Goal: Task Accomplishment & Management: Complete application form

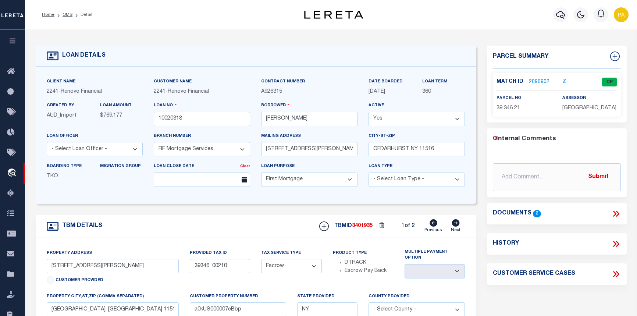
select select "25067"
select select "10"
select select "Escrow"
select select
click at [63, 15] on link "OMS" at bounding box center [67, 14] width 10 height 4
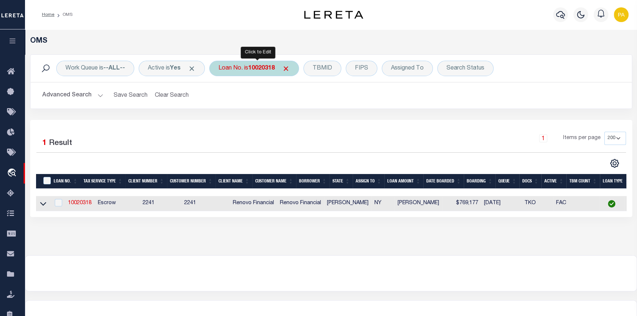
click at [255, 69] on b "10020318" at bounding box center [261, 68] width 26 height 6
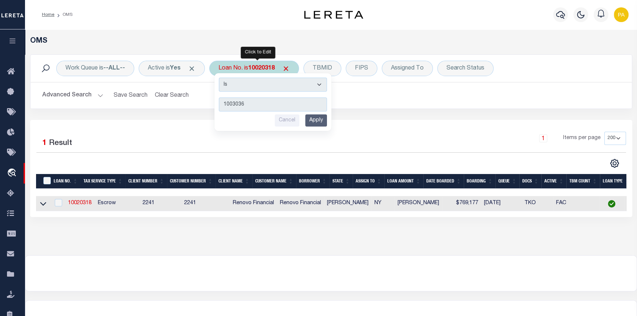
type input "10030363"
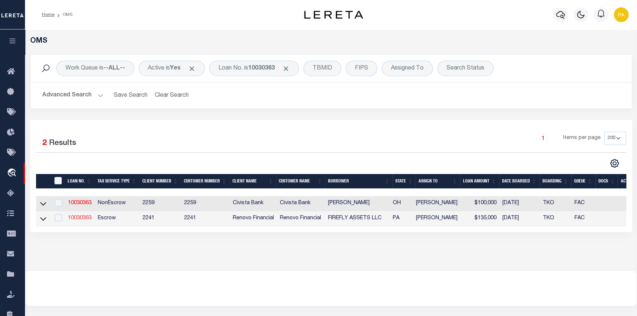
click at [72, 218] on link "10030363" at bounding box center [80, 217] width 24 height 5
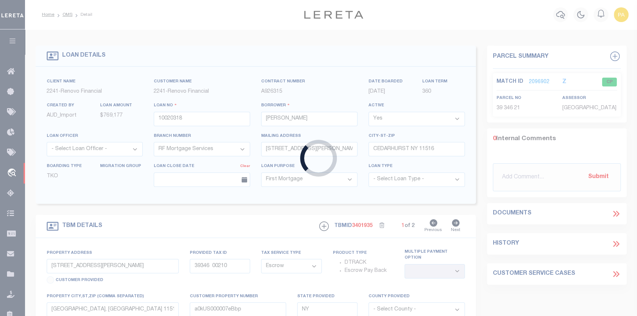
type input "10030363"
type input "FIREFLY ASSETS LLC"
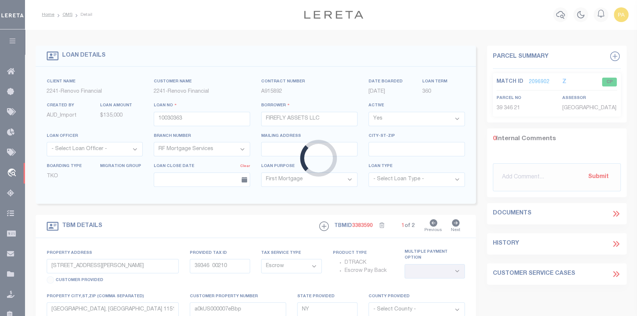
type input "[STREET_ADDRESS]"
type input "130449 0100400000000"
select select
type input "YORK PA 17404"
type input "a0kUS000005UTbB"
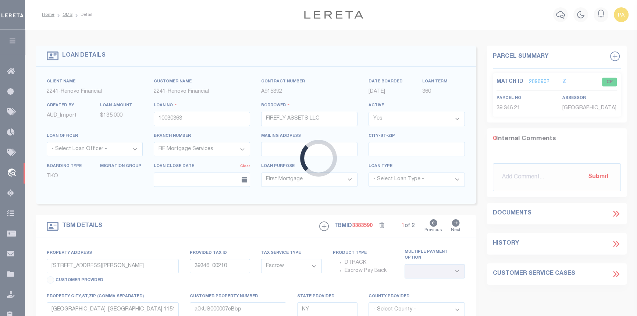
type input "PA"
select select
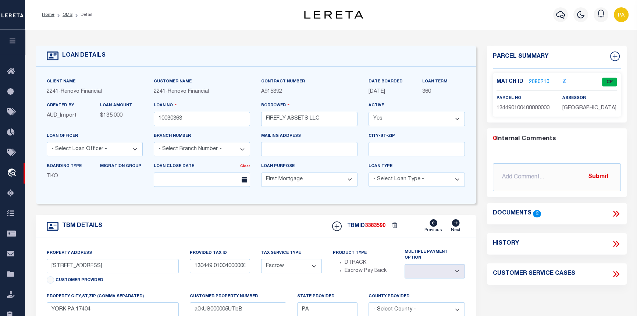
click at [538, 80] on link "2080210" at bounding box center [539, 82] width 21 height 8
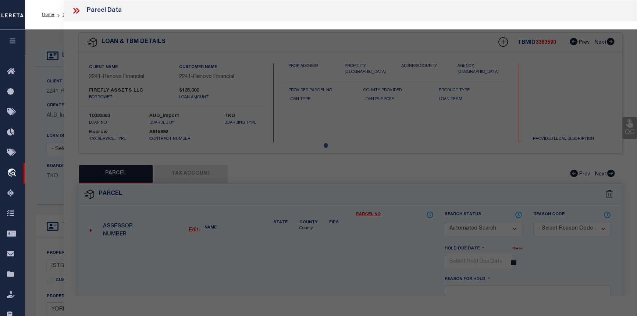
checkbox input "false"
select select "CP"
type input "FIREFLY ASSETS LLC"
select select
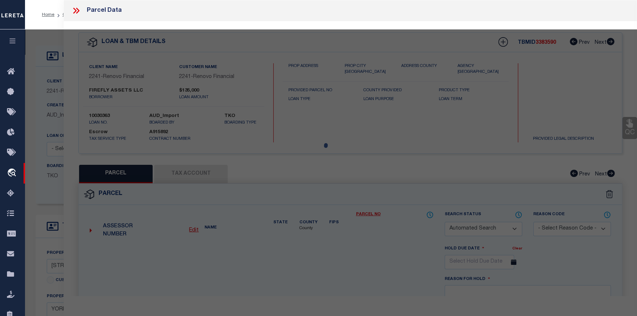
type input "229 W FRONT ST"
checkbox input "false"
type input "YORK PA 17404"
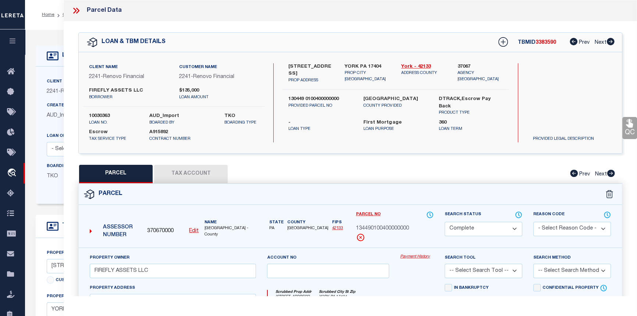
click at [407, 256] on link "Payment History" at bounding box center [416, 257] width 33 height 6
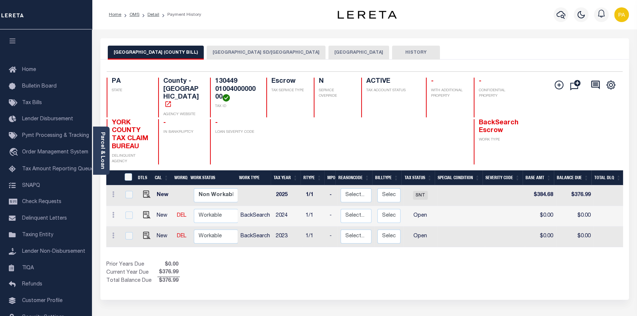
click at [207, 54] on button "YORK CITY SD/YORK CITY" at bounding box center [266, 53] width 119 height 14
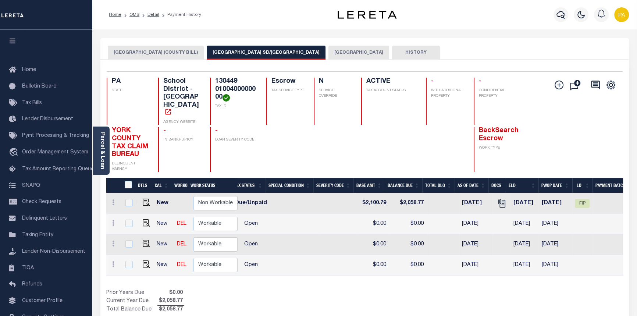
scroll to position [0, 219]
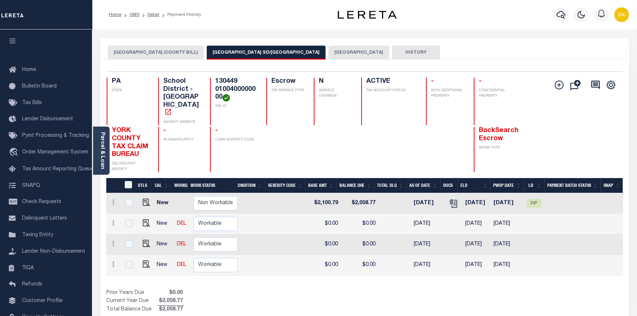
click at [328, 49] on button "YORK CITY" at bounding box center [358, 53] width 61 height 14
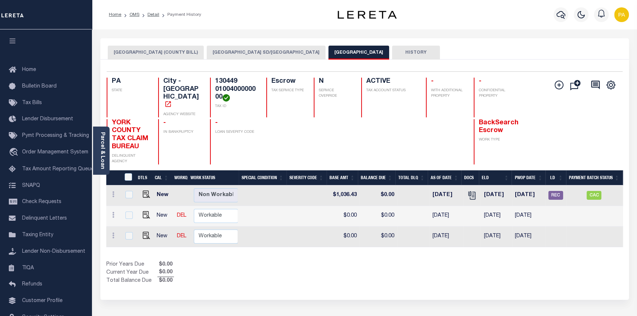
scroll to position [0, 0]
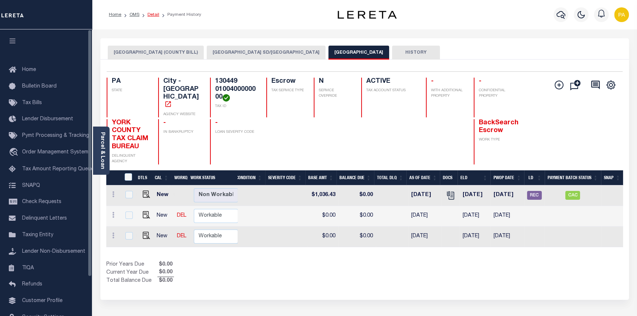
click at [149, 14] on link "Detail" at bounding box center [153, 14] width 12 height 4
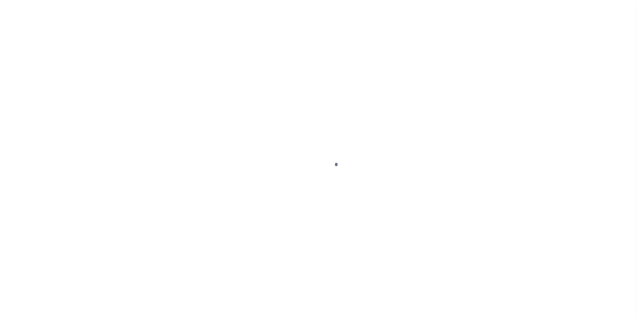
select select "10"
select select "Escrow"
type input "229 WEST FRONT ST"
type input "130449 0100400000000"
select select
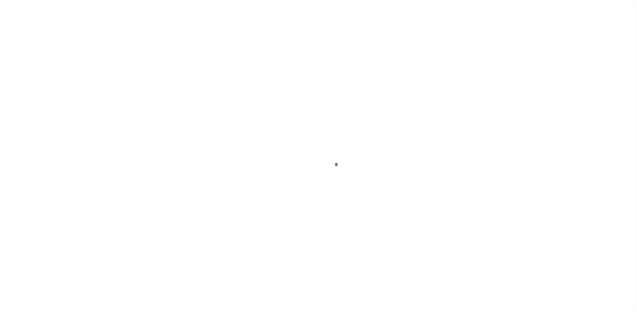
type input "YORK PA 17404"
type input "a0kUS000005UTbB"
type input "PA"
select select
select select "25067"
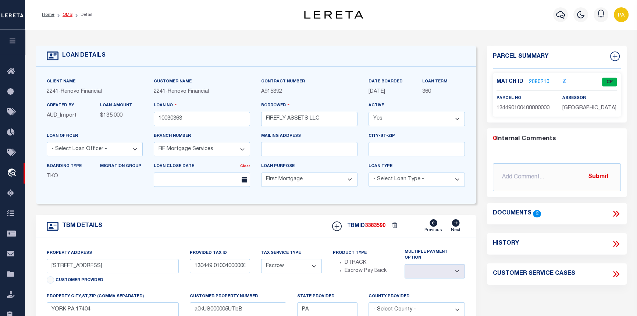
click at [66, 17] on link "OMS" at bounding box center [67, 14] width 10 height 4
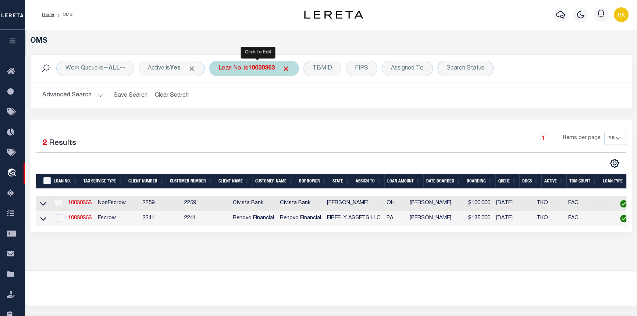
click at [275, 65] on b "10030363" at bounding box center [261, 68] width 26 height 6
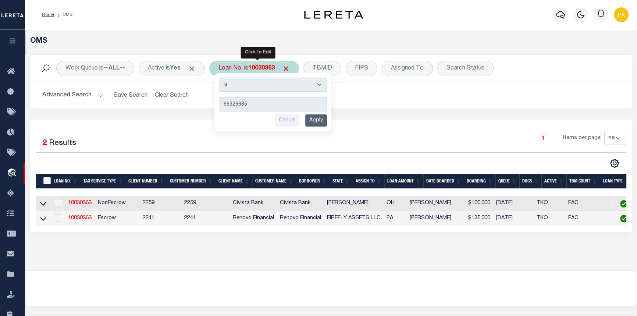
type input "993266853"
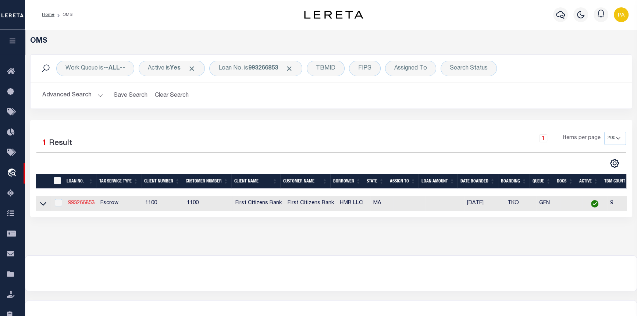
click at [71, 204] on link "993266853" at bounding box center [81, 202] width 26 height 5
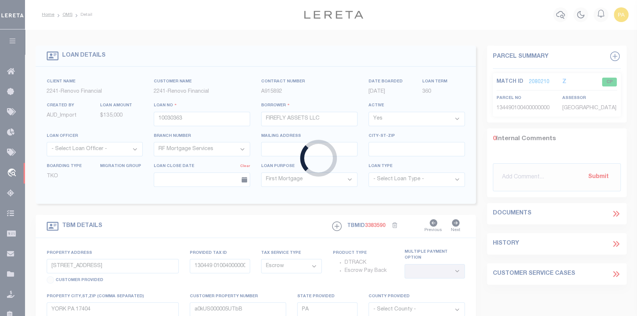
type input "993266853"
type input "HMB LLC"
select select
select select "22338"
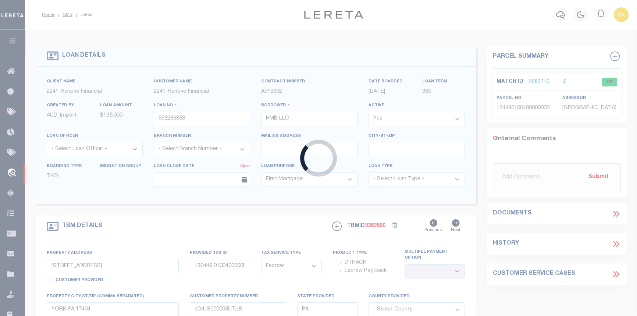
select select "24368"
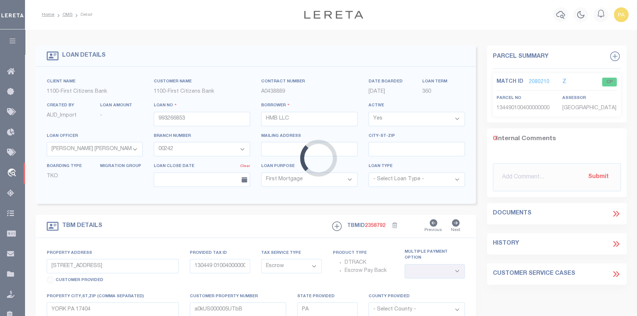
type input "8 ELWYN ROAD"
select select
type input "DORCHESTER MA 02124"
type input "MA"
select select
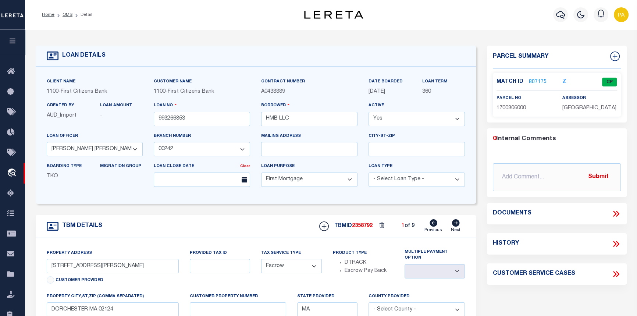
click at [458, 226] on icon at bounding box center [456, 222] width 8 height 7
type input "87 ADAMS STREET"
select select
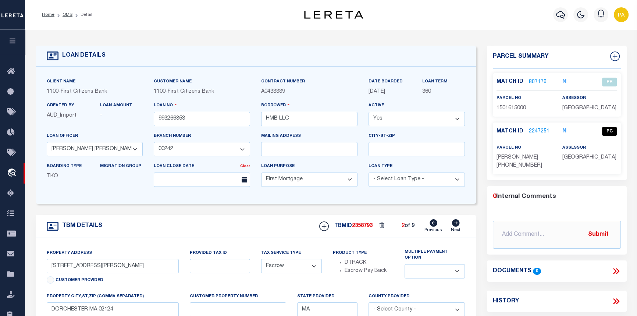
click at [458, 226] on icon at bounding box center [456, 222] width 8 height 7
type input "12 WILDWOOD STREET"
select select
click at [458, 226] on icon at bounding box center [456, 222] width 8 height 7
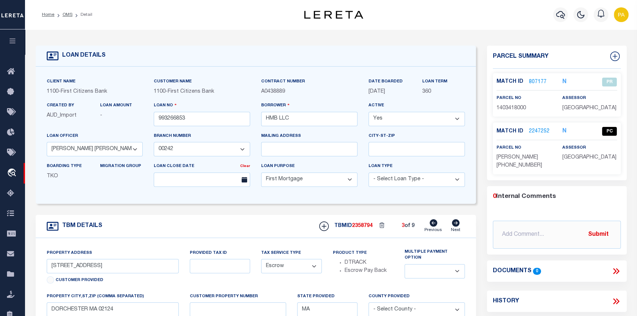
type input "17 DUNLAP STREET"
select select
click at [456, 224] on icon at bounding box center [456, 222] width 8 height 7
type input "257 HUMBOLDT ST"
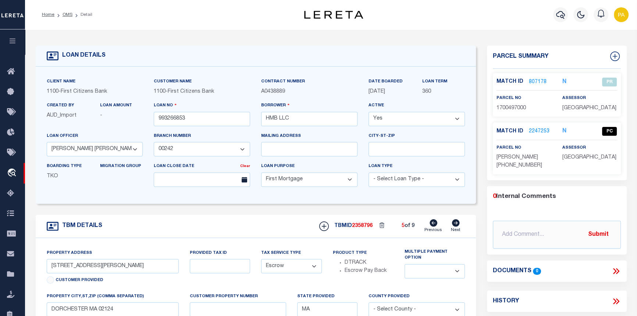
select select
type input "DORCHESTER MA 02121"
select select
click at [456, 224] on icon at bounding box center [456, 222] width 8 height 7
type input "33 HAROLD STREET"
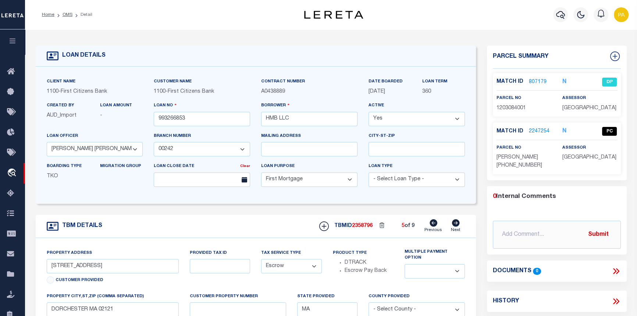
select select
type input "DORCHESTER MA 02119"
select select
click at [538, 130] on link "2247255" at bounding box center [539, 132] width 21 height 8
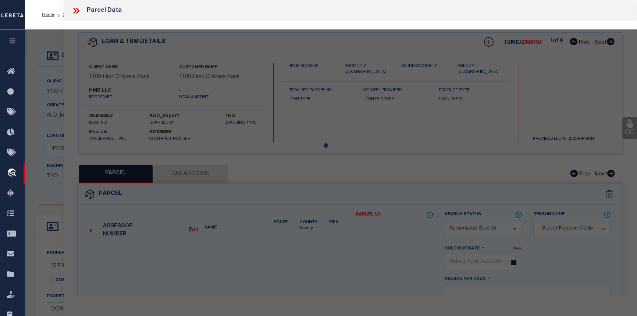
checkbox input "false"
select select "PC"
type input "HNB LLC"
select select "ATL"
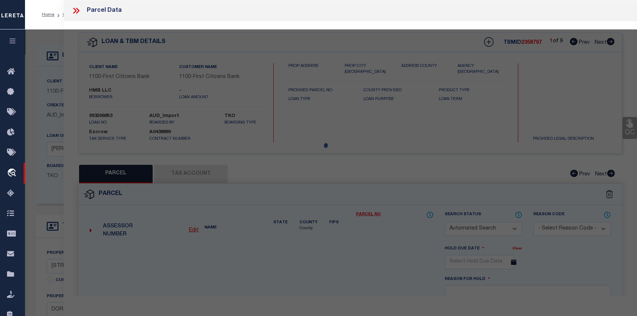
select select
type input "33 HAROLD ST"
type input "ROXBURY, MA 02119"
type textarea "DIST:35 CITY/MUNI/TWP:BOSTON-ROXBURY"
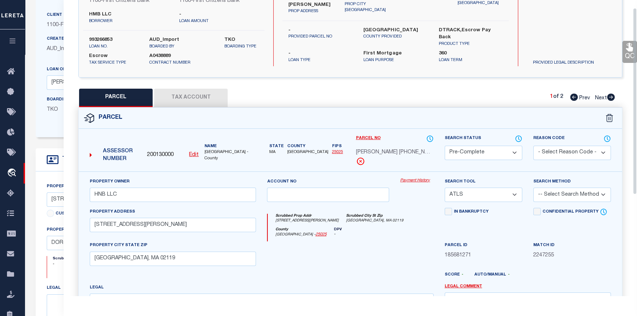
scroll to position [4, 0]
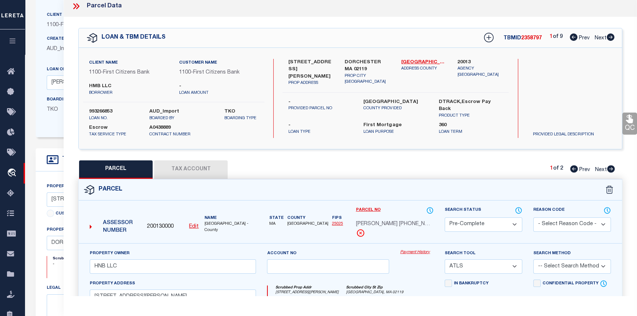
click at [78, 5] on icon at bounding box center [77, 6] width 3 height 6
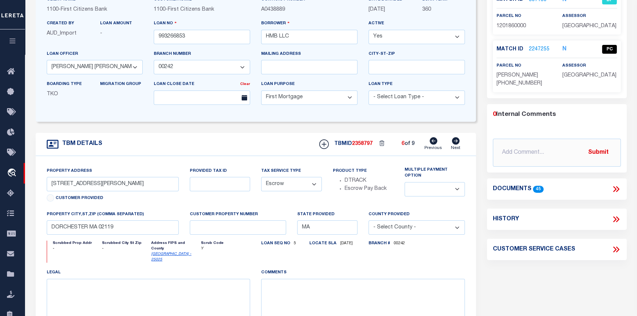
scroll to position [100, 0]
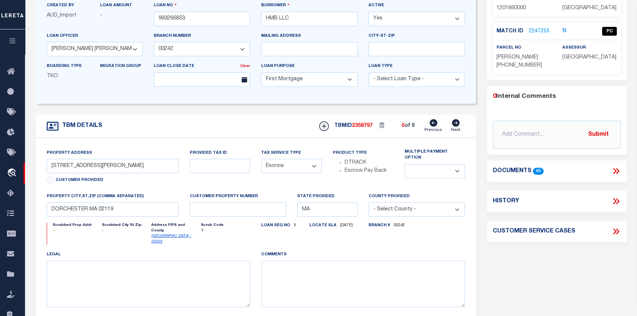
click at [616, 196] on icon at bounding box center [616, 201] width 10 height 10
select select "100"
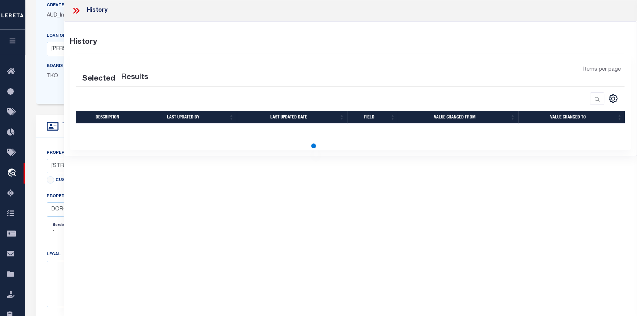
select select "100"
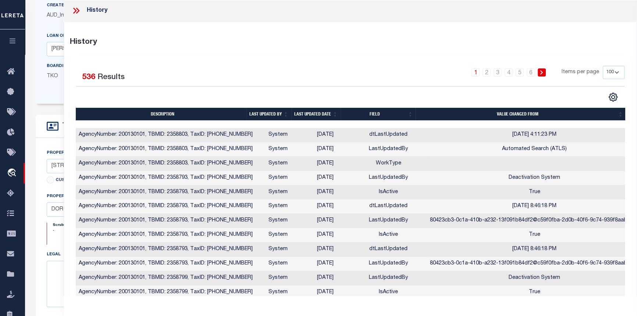
drag, startPoint x: 490, startPoint y: 312, endPoint x: 467, endPoint y: 293, distance: 29.8
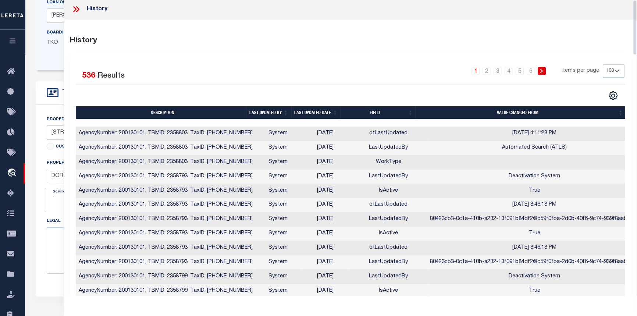
scroll to position [0, 0]
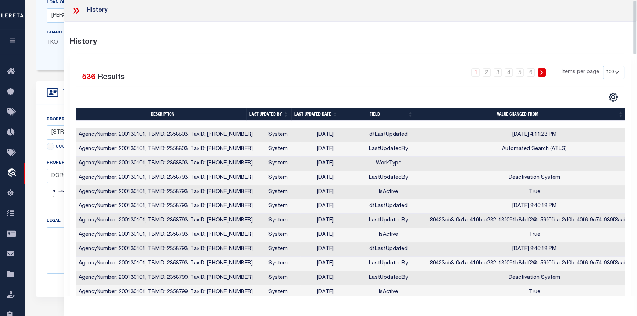
click at [77, 10] on icon at bounding box center [76, 11] width 10 height 10
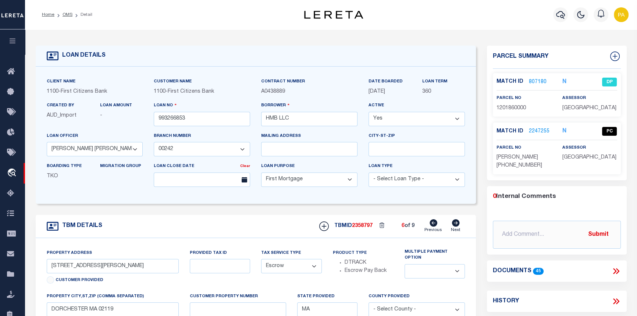
click at [539, 132] on link "2247255" at bounding box center [539, 132] width 21 height 8
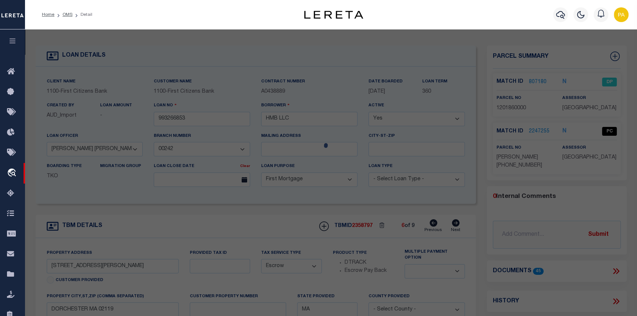
select select "AS"
select select
checkbox input "false"
select select "PC"
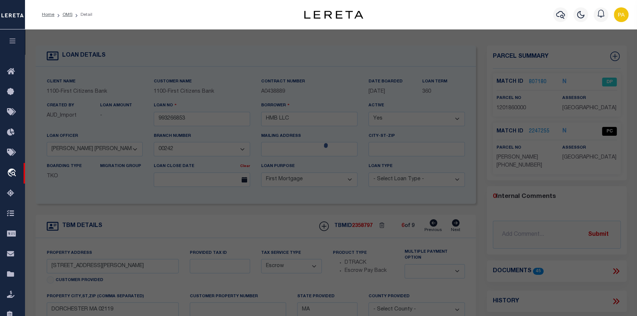
type input "HNB LLC"
select select "ATL"
select select
type input "33 HAROLD ST"
type input "ROXBURY, MA 02119"
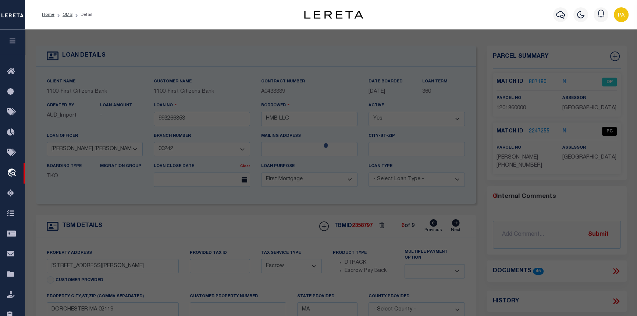
type textarea "DIST:35 CITY/MUNI/TWP:BOSTON-ROXBURY"
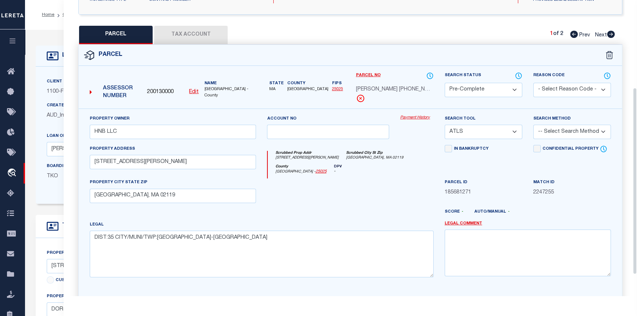
scroll to position [138, 0]
click at [613, 35] on icon at bounding box center [611, 34] width 8 height 7
select select "AS"
select select
checkbox input "false"
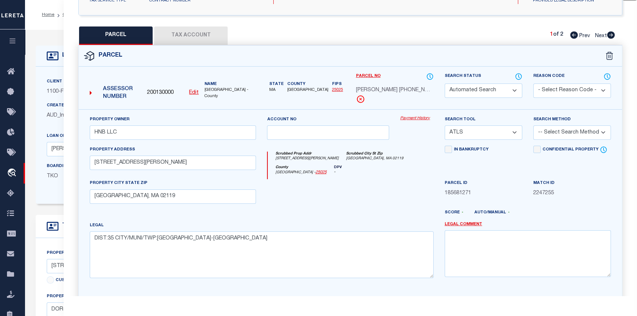
checkbox input "false"
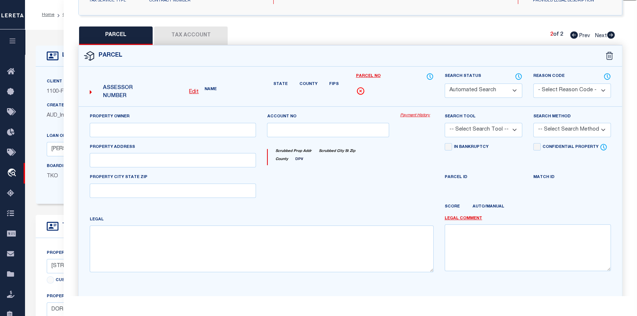
select select "DP"
type input "HMB LLC"
type input "33 HAROLD ST"
type input "BOSTON MA 02119"
type textarea "Tax ID Formatting"
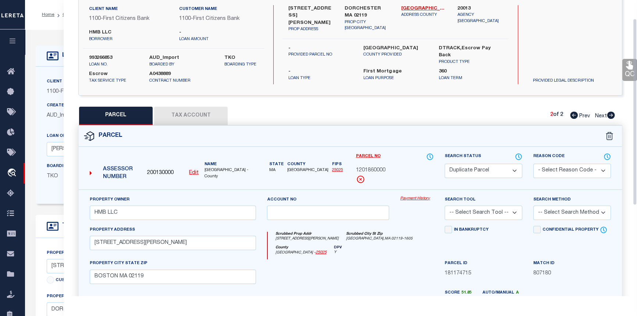
scroll to position [0, 0]
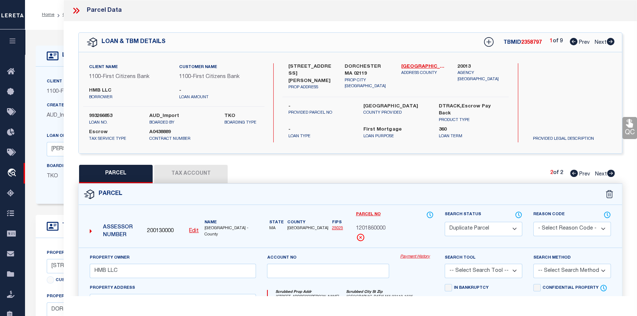
click at [611, 43] on icon at bounding box center [610, 41] width 8 height 7
select select "AS"
checkbox input "false"
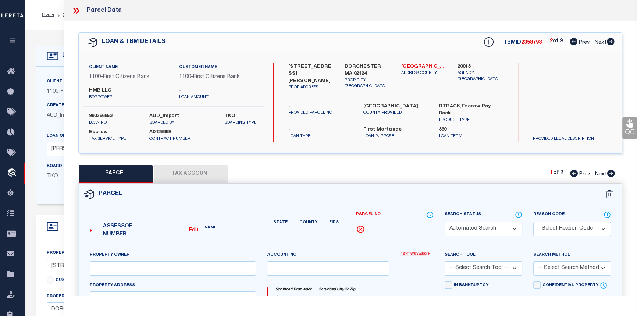
select select "PR"
select select "ACT"
type input "HMB LLC"
type input "87 ADAMS ST"
type input "BOSTON MA 02122"
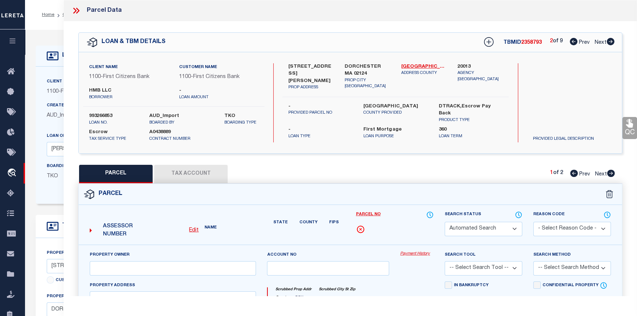
type textarea "Tax ID Formatting"
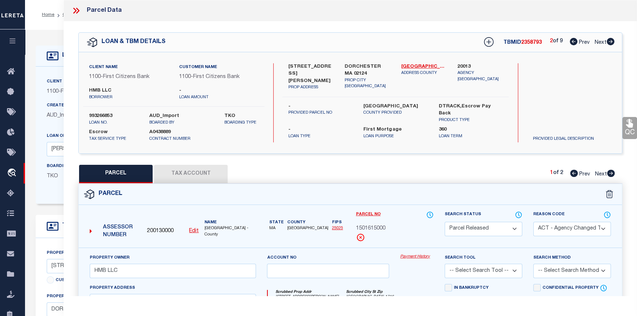
click at [611, 43] on icon at bounding box center [610, 41] width 8 height 7
select select "AS"
select select
checkbox input "false"
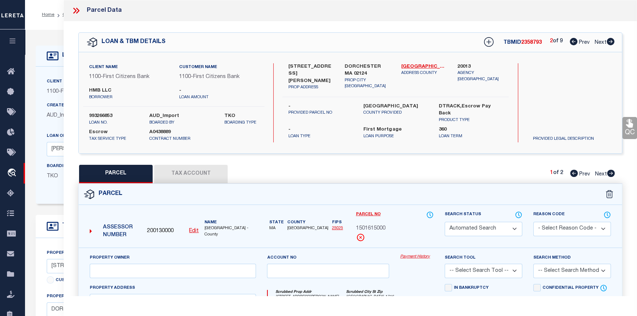
select select "PR"
type input "HMB LLC"
type input "12 WILDWOOD ST"
type input "BOSTON MA 02124"
type textarea "Tax ID Formatting"
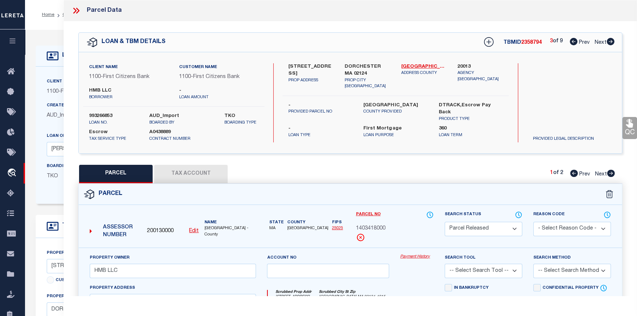
click at [611, 43] on icon at bounding box center [610, 41] width 8 height 7
select select "AS"
checkbox input "false"
select select "PR"
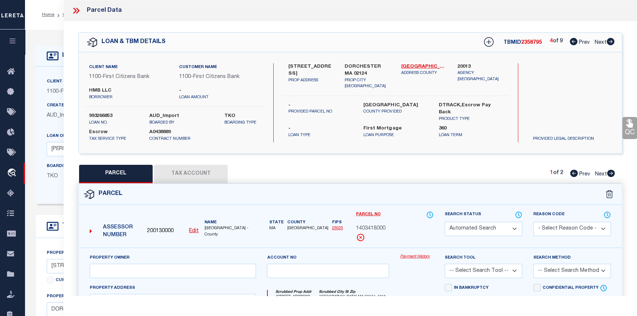
type input "HMB LLC"
type input "17 DUNLAP ST"
type input "BOSTON MA 02124"
type textarea "Tax ID Formatting"
click at [611, 43] on icon at bounding box center [610, 41] width 8 height 7
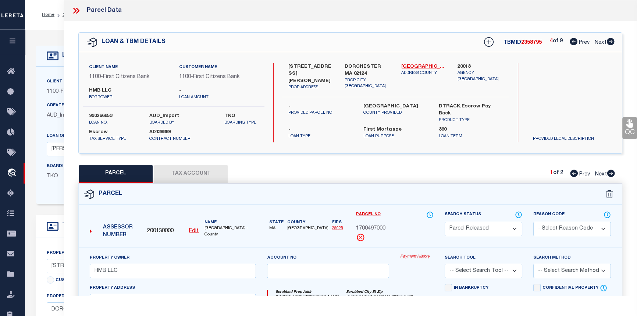
select select "AS"
checkbox input "false"
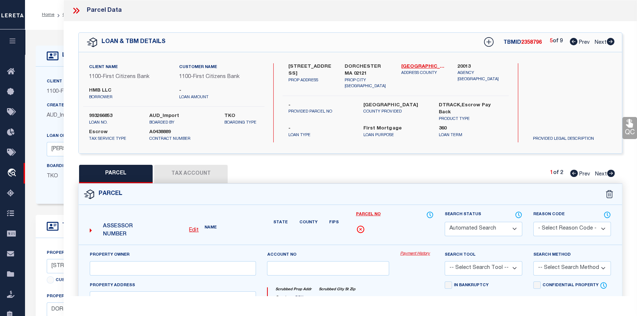
select select "DP"
type input "HMB LLC"
type input "257 HUMBOLDT AV"
type input "BOSTON MA 02121"
type textarea "Tax ID Formatting"
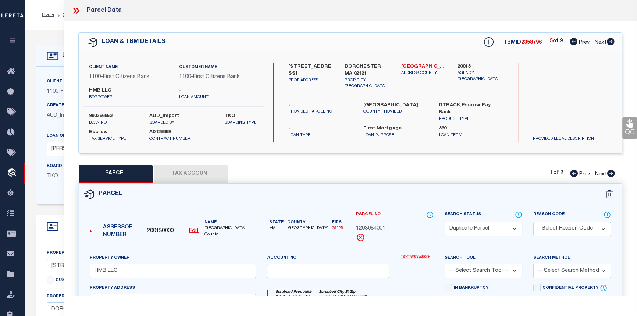
click at [611, 43] on icon at bounding box center [610, 41] width 8 height 7
select select "AS"
checkbox input "false"
select select "CP"
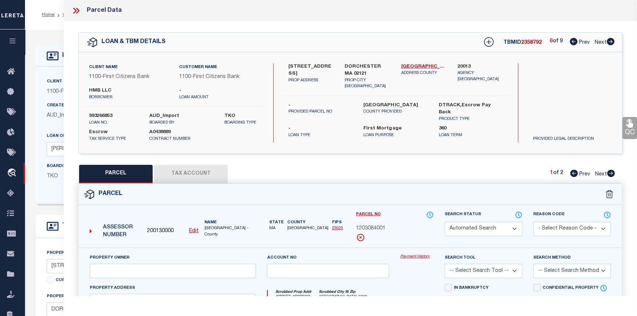
type input "HMB LLC"
select select "AGF"
select select "ADD"
type input "8 ELWYN ROAD"
type input "DORCHESTER MA 02124"
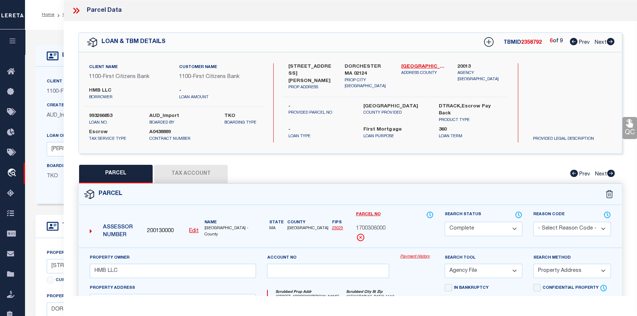
click at [611, 42] on icon at bounding box center [610, 41] width 8 height 7
select select "AS"
select select
checkbox input "false"
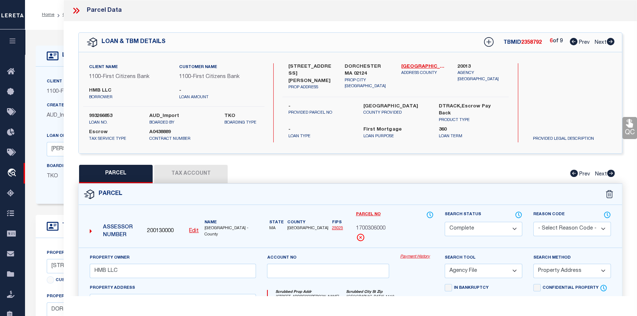
checkbox input "false"
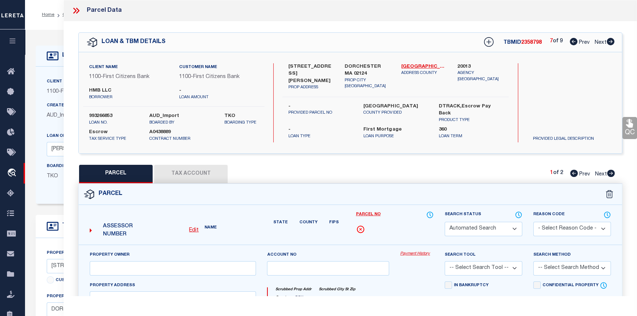
select select "DP"
type input "HMB LLC"
type input "4 6 NELSON ST"
type input "BOSTON MA 02124"
type textarea "Tax ID Formatting"
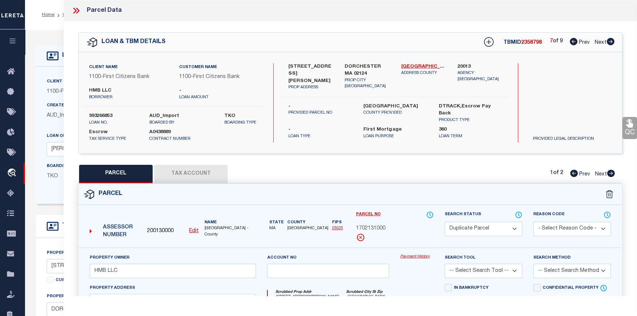
click at [610, 40] on icon at bounding box center [610, 41] width 8 height 7
select select "AS"
checkbox input "false"
select select "DP"
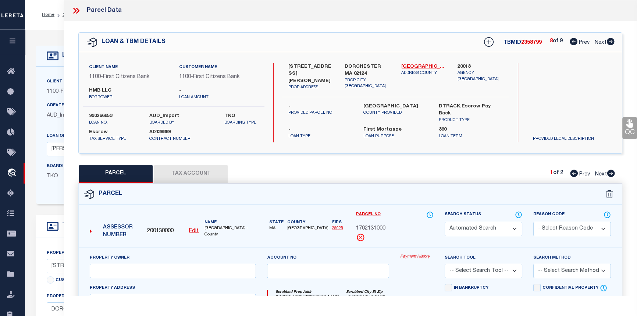
type input "HMB LLC"
type input "498 BLUE HILL AV"
type input "BOSTON MA 02121"
type textarea "Tax ID Formatting"
click at [610, 40] on icon at bounding box center [610, 41] width 8 height 7
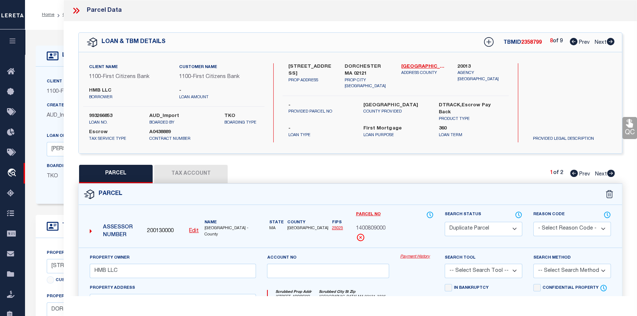
select select "AS"
checkbox input "false"
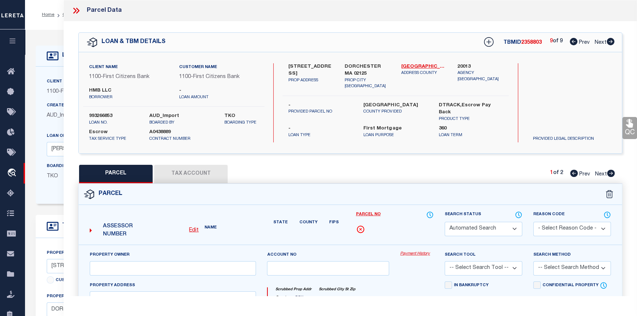
select select "DP"
type input "HMB LLC"
type input "10 CAMERON ST"
type input "BOSTON MA 02125"
type textarea "Tax ID Formatting"
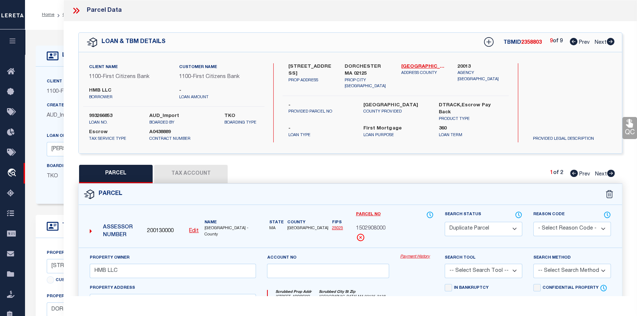
click at [610, 38] on icon at bounding box center [610, 41] width 8 height 7
click at [613, 173] on icon at bounding box center [611, 172] width 8 height 7
select select "AS"
checkbox input "false"
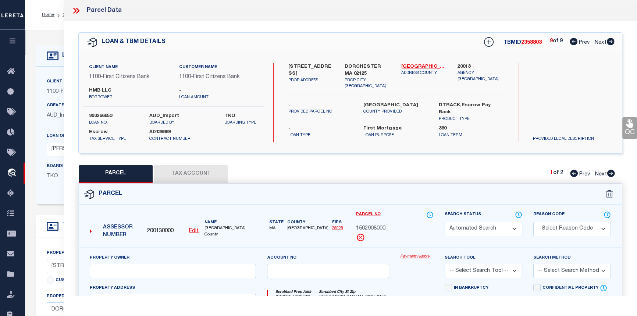
select select "PC"
type input "HMB LLC"
select select "ATL"
select select
type input "10 CAMERON ST"
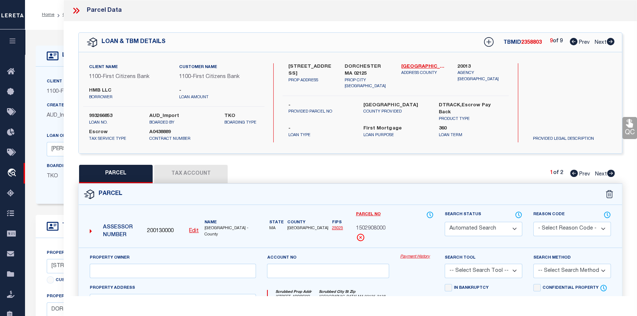
type input "DORCHESTER, MA 02125"
type textarea "DIST:35 CITY/MUNI/TWP:BOSTON-DORCHESTER"
click at [74, 8] on icon at bounding box center [74, 11] width 3 height 6
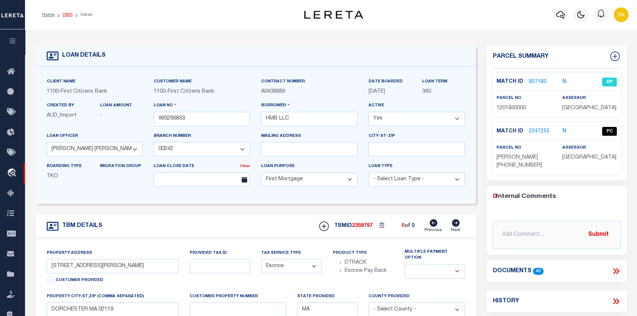
click at [65, 14] on link "OMS" at bounding box center [67, 14] width 10 height 4
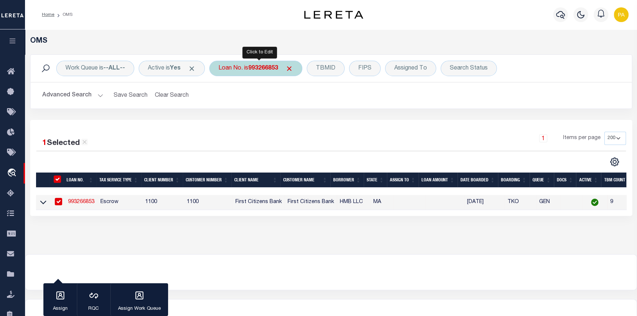
click at [263, 68] on b "993266853" at bounding box center [263, 68] width 30 height 6
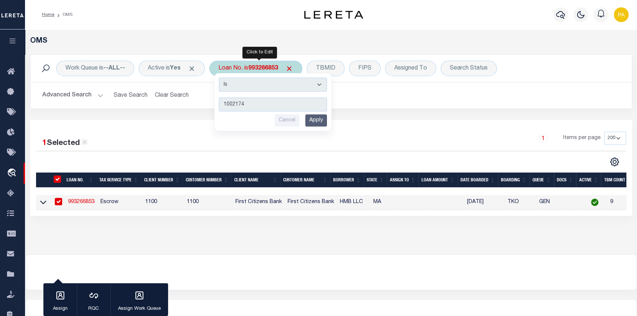
type input "10021741"
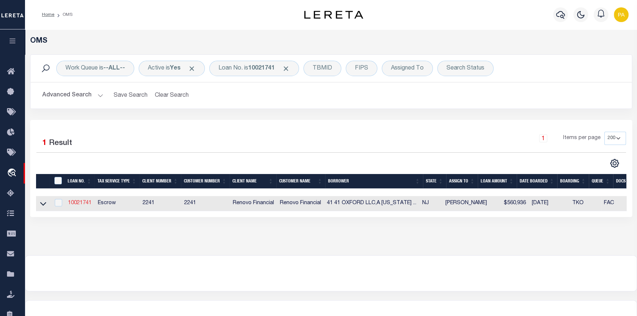
click at [79, 204] on link "10021741" at bounding box center [80, 202] width 24 height 5
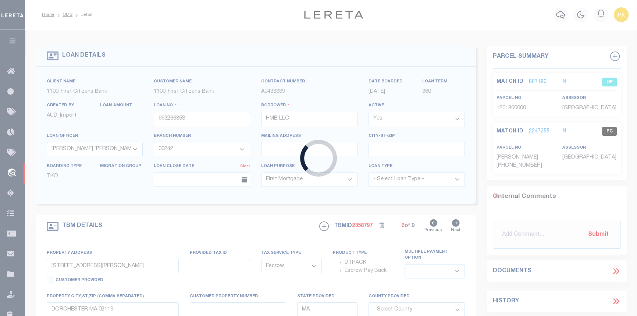
type input "10021741"
type input "41 41 OXFORD LLC,A NEW JERSEY LIMITED LIABILITY COMPANY"
select select
type input "178 Dwight St"
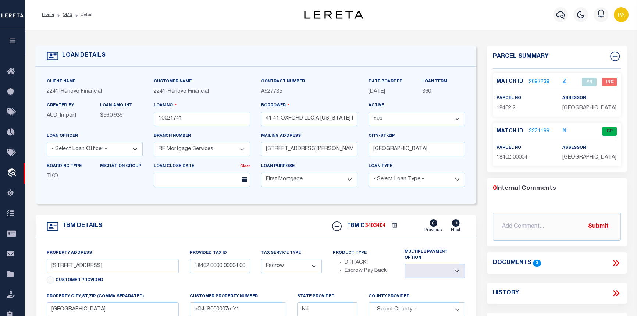
click at [533, 129] on link "2221199" at bounding box center [539, 132] width 21 height 8
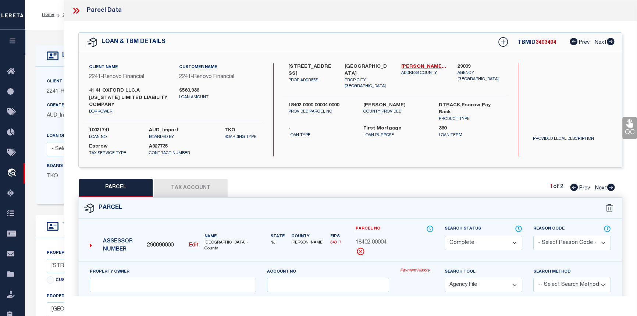
click at [421, 269] on link "Payment History" at bounding box center [416, 271] width 33 height 6
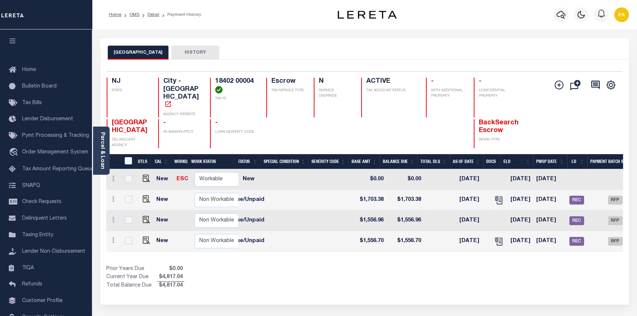
scroll to position [0, 186]
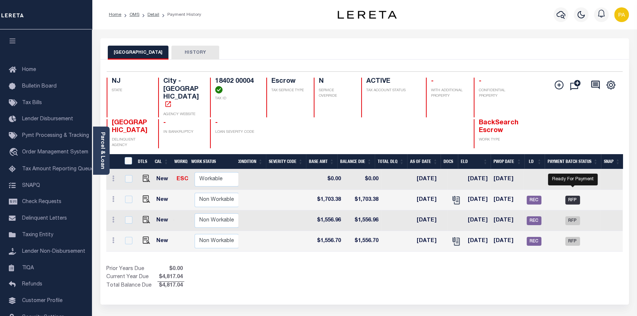
click at [574, 196] on span "RFP" at bounding box center [572, 200] width 15 height 9
checkbox input "true"
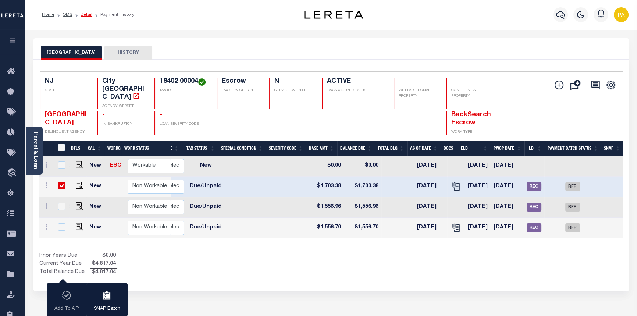
click at [83, 13] on link "Detail" at bounding box center [86, 14] width 12 height 4
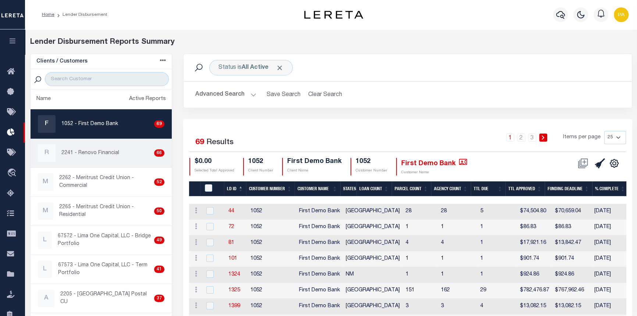
click at [70, 152] on p "2241 - Renovo Financial" at bounding box center [90, 153] width 58 height 8
checkbox input "true"
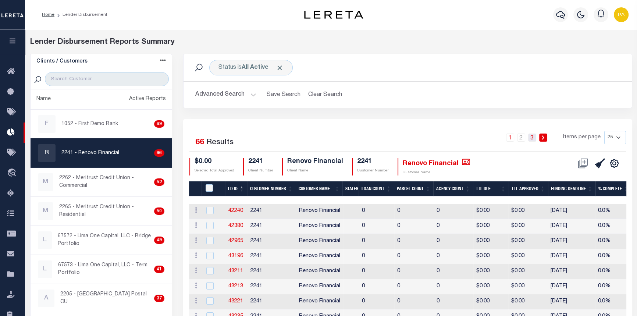
click at [534, 133] on link "3" at bounding box center [532, 137] width 8 height 8
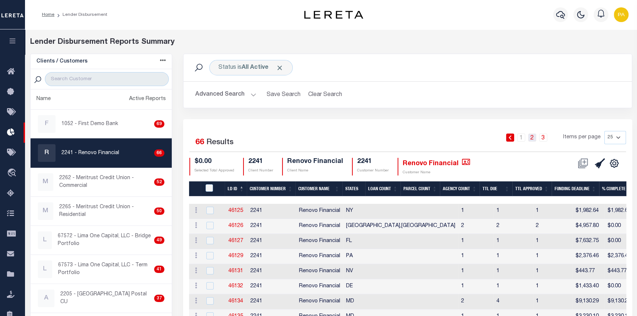
click at [534, 137] on link "2" at bounding box center [532, 137] width 8 height 8
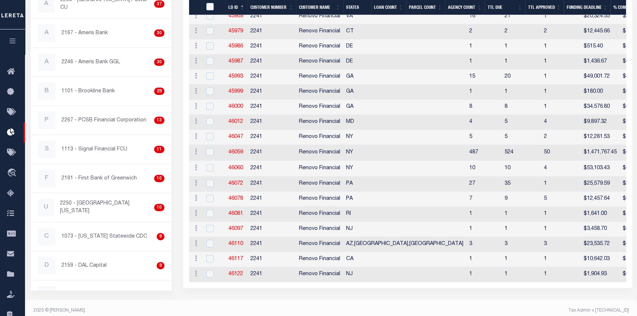
scroll to position [301, 0]
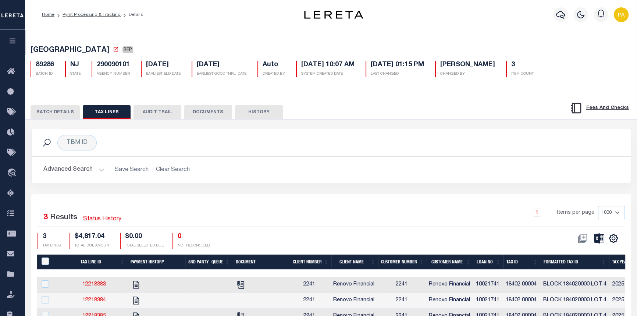
click at [51, 111] on button "BATCH DETAILS" at bounding box center [55, 112] width 49 height 14
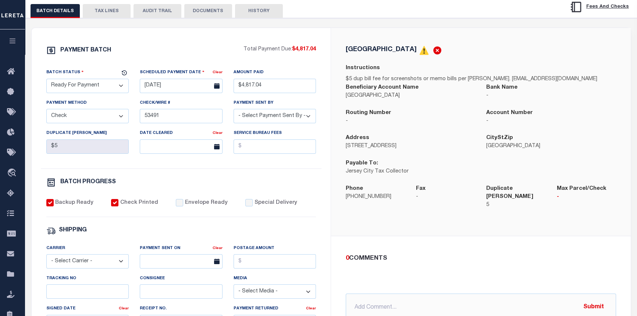
scroll to position [100, 0]
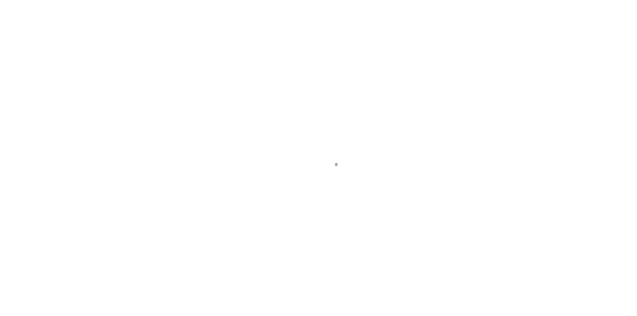
select select "10"
select select "Escrow"
type input "[STREET_ADDRESS]"
type input "18402.0000 00004.0000"
select select
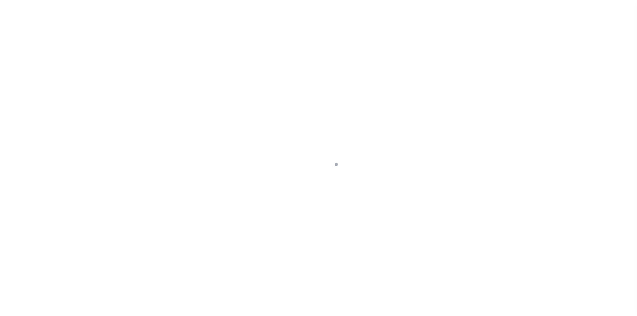
type input "[GEOGRAPHIC_DATA]"
type input "a0kUS000007etY1"
type input "NJ"
select select
type textarea "Liability Limited to Customer Provided Parcel"
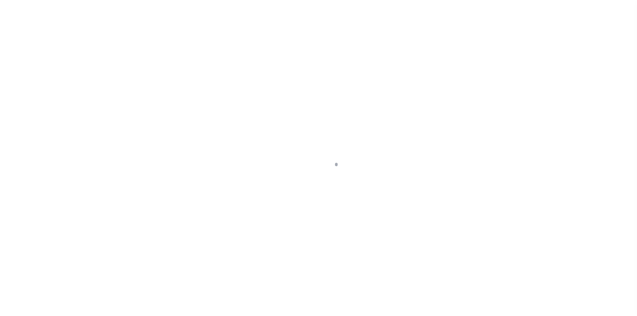
select select "25067"
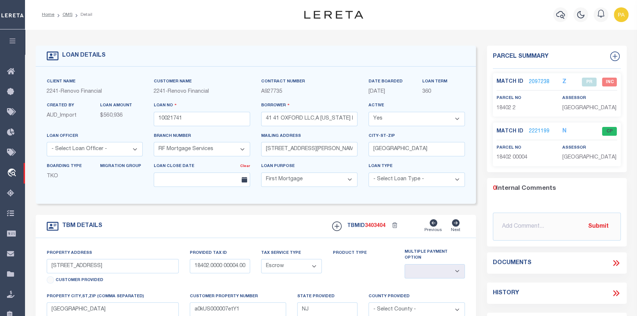
select select "200"
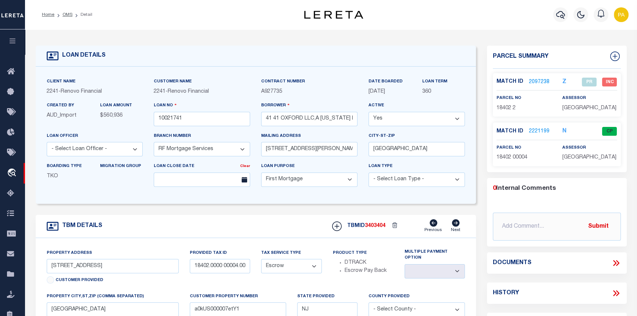
select select "200"
click at [65, 12] on ol "Home OMS Detail" at bounding box center [67, 14] width 62 height 15
click at [65, 13] on link "OMS" at bounding box center [67, 14] width 10 height 4
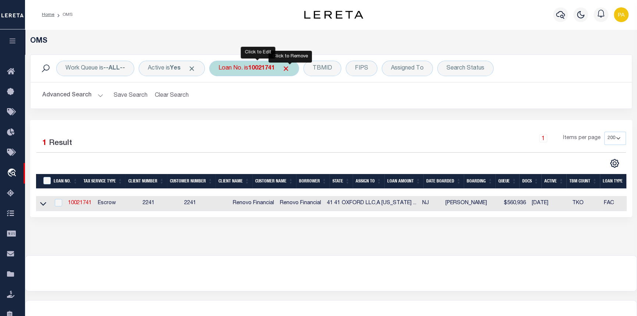
click at [280, 69] on div "Loan No. is 10021741" at bounding box center [254, 68] width 90 height 15
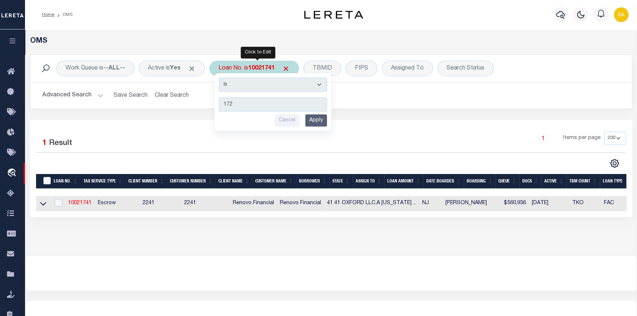
type input "1727"
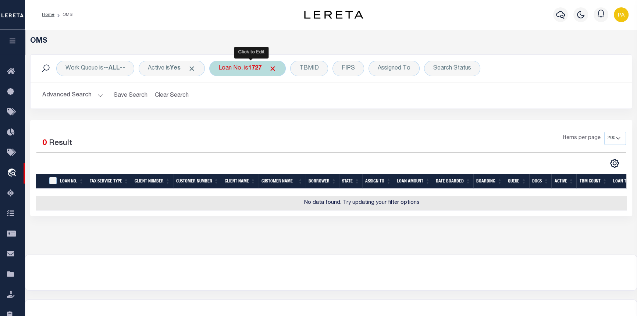
click at [259, 67] on b "1727" at bounding box center [254, 68] width 13 height 6
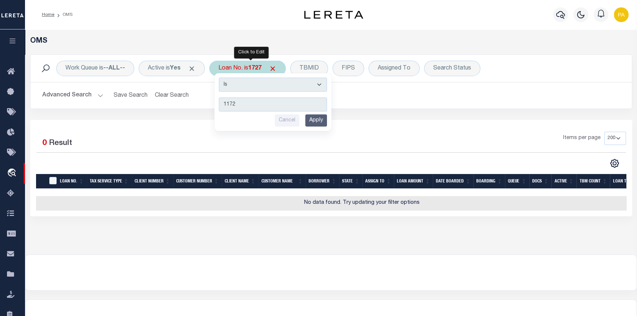
type input "11727"
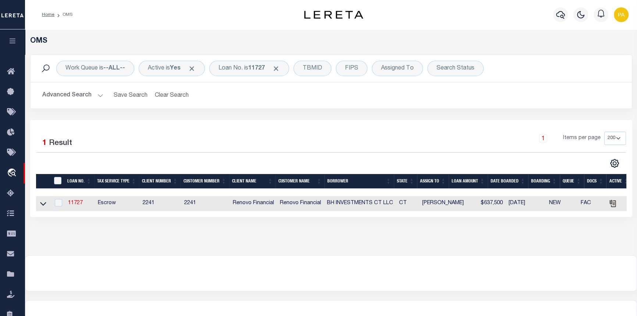
click at [77, 201] on td "11727" at bounding box center [80, 203] width 30 height 15
checkbox input "true"
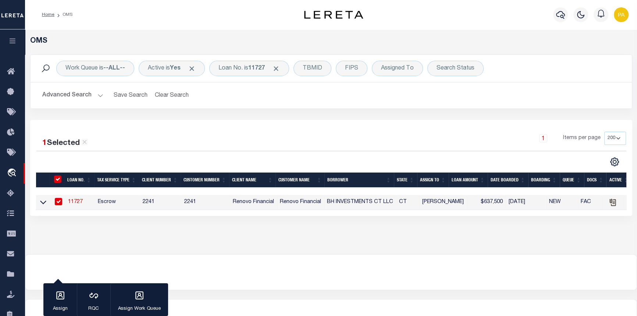
click at [78, 203] on link "11727" at bounding box center [75, 201] width 15 height 5
type input "11727"
type input "BH INVESTMENTS CT LLC"
select select "25066"
type input "[STREET_ADDRESS][PERSON_NAME]"
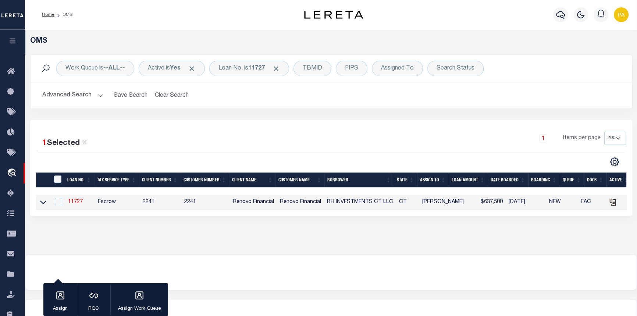
type input "[GEOGRAPHIC_DATA]"
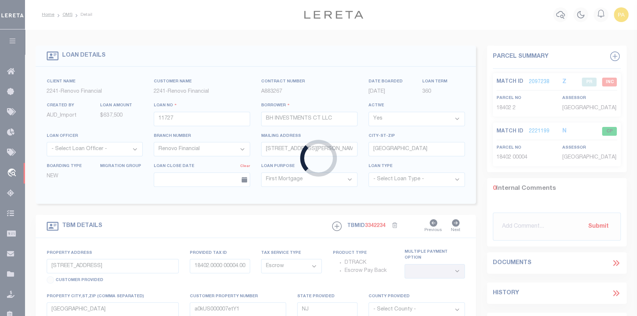
type input "[STREET_ADDRESS]"
type input "[GEOGRAPHIC_DATA], CT 06704"
type input "a0kUS000001WTeD"
type input "CT"
select select
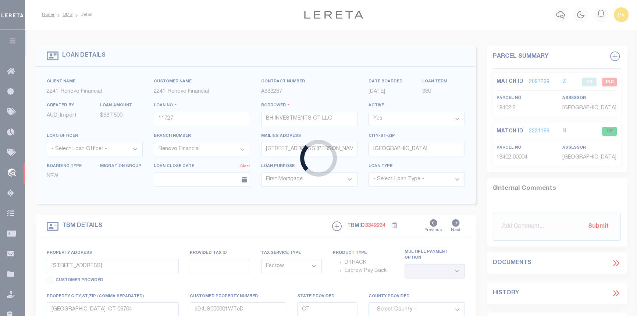
type textarea "LEGAL REQUIRED"
select select "25066"
select select
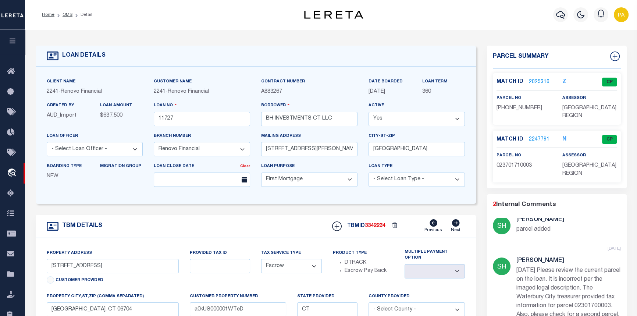
scroll to position [11, 0]
click at [533, 80] on link "2025316" at bounding box center [539, 82] width 21 height 8
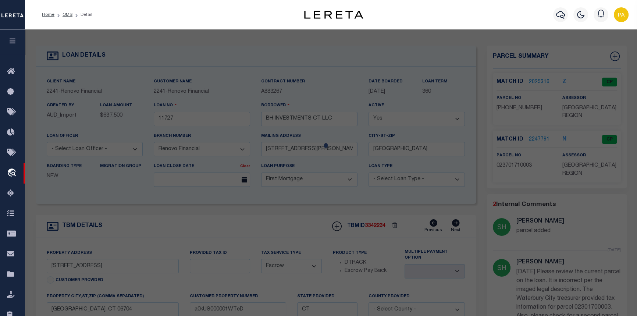
checkbox input "false"
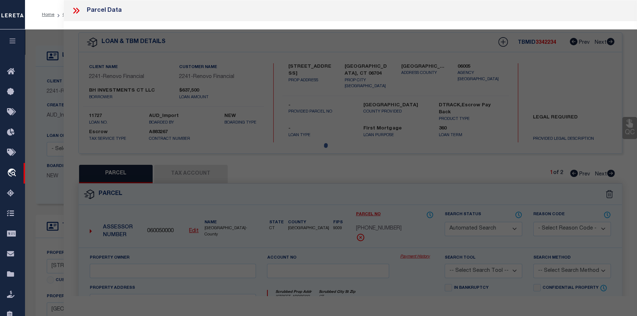
select select "CP"
type input "BOCHNER ABRAHAM & RIVAH SURV"
select select
type input "651 NORTH MAIN ST"
checkbox input "false"
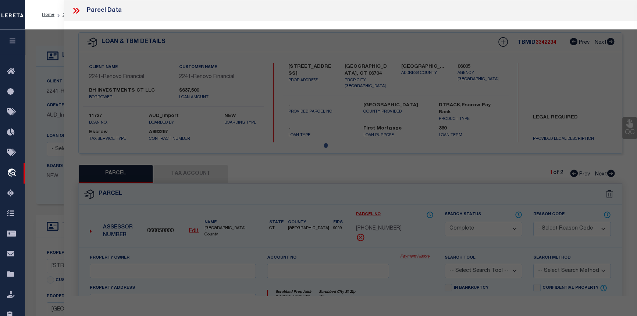
type input "CT"
type textarea "0.0900"
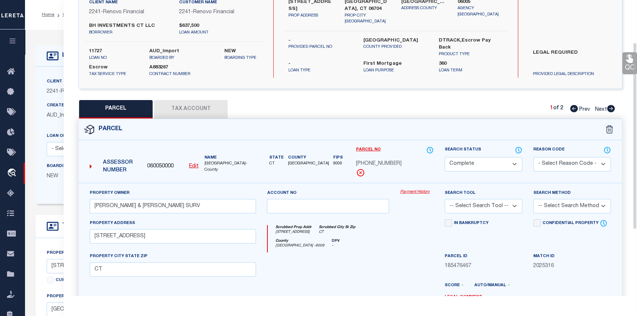
scroll to position [67, 0]
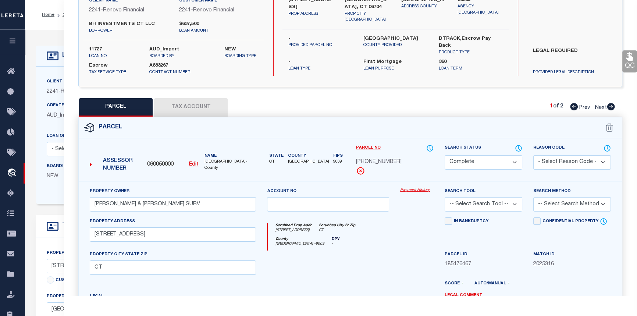
click at [425, 189] on link "Payment History" at bounding box center [416, 190] width 33 height 6
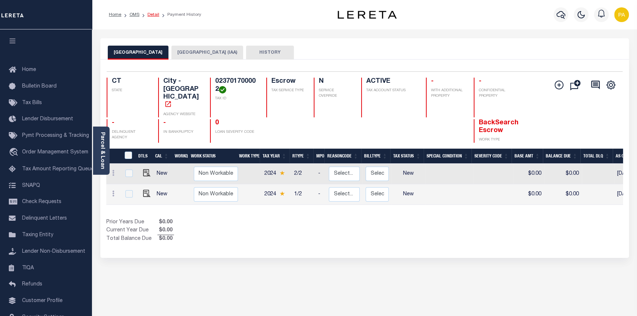
click at [152, 14] on link "Detail" at bounding box center [153, 14] width 12 height 4
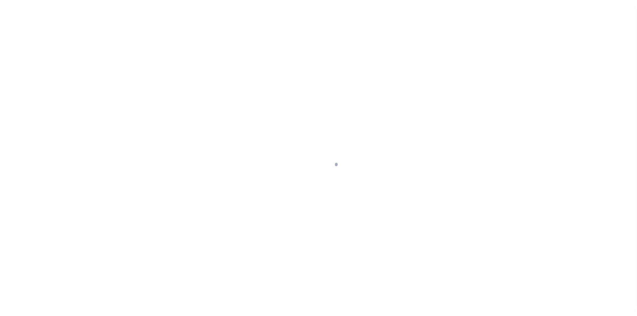
select select "10"
select select "Escrow"
type input "[STREET_ADDRESS]"
type input "[GEOGRAPHIC_DATA], CT 06704"
type input "a0kUS000001WTeD"
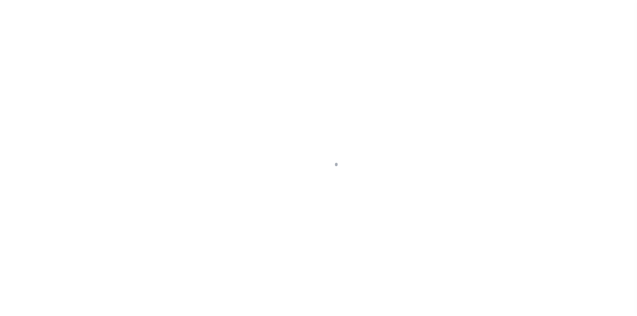
type input "CT"
select select
type textarea "LEGAL REQUIRED"
select select "25066"
select select
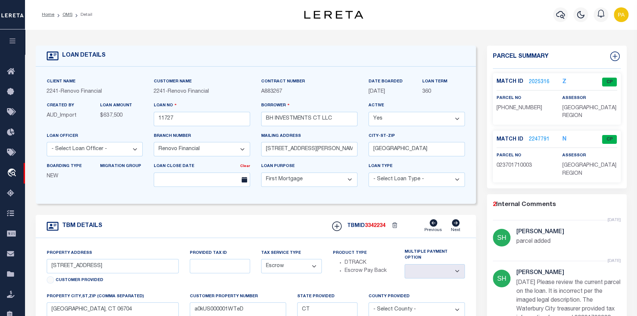
click at [535, 140] on link "2247791" at bounding box center [539, 140] width 21 height 8
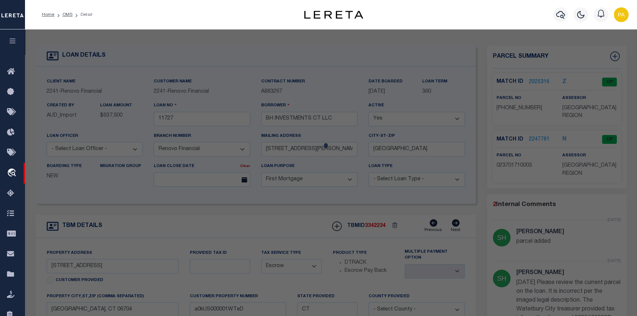
checkbox input "false"
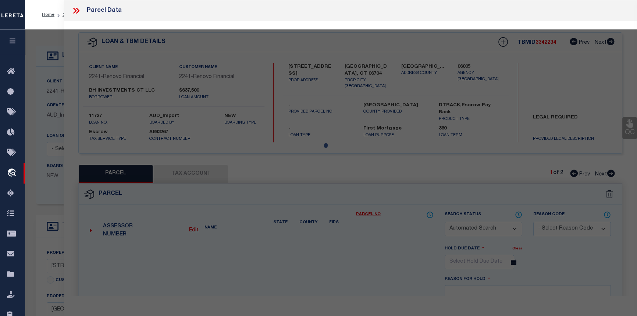
select select "CP"
select select "099"
type input "BH INVESTMENTS CT LLC"
select select "AGW"
select select
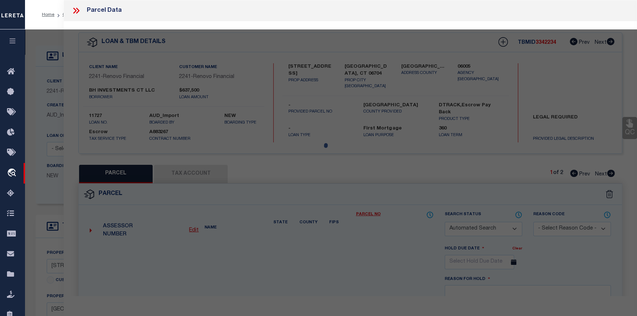
type input "[STREET_ADDRESS]"
type textarea "Acres: 0.12"
type textarea "parcel added"
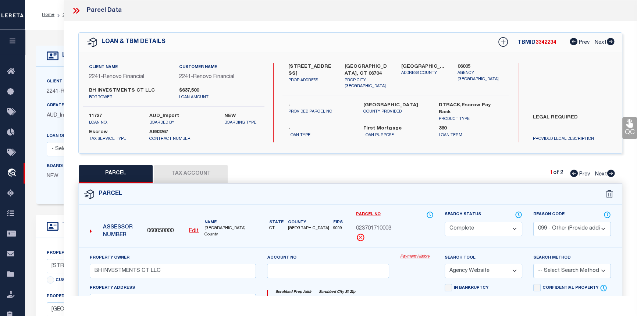
click at [420, 256] on link "Payment History" at bounding box center [416, 257] width 33 height 6
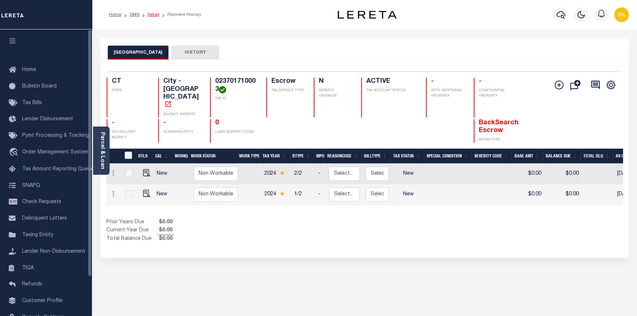
click at [156, 16] on link "Detail" at bounding box center [153, 14] width 12 height 4
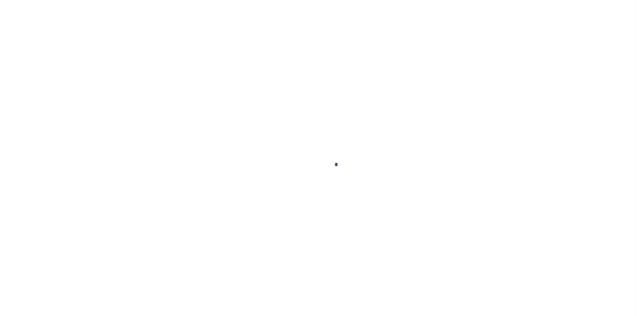
select select "25066"
select select "10"
select select "Escrow"
select select
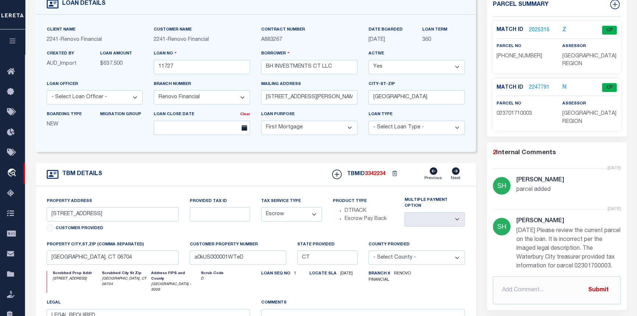
scroll to position [67, 0]
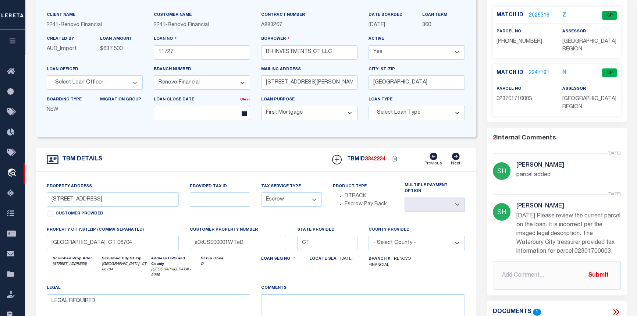
click at [536, 16] on link "2025316" at bounding box center [539, 16] width 21 height 8
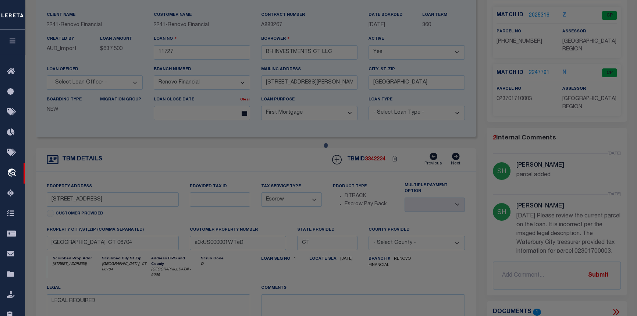
checkbox input "false"
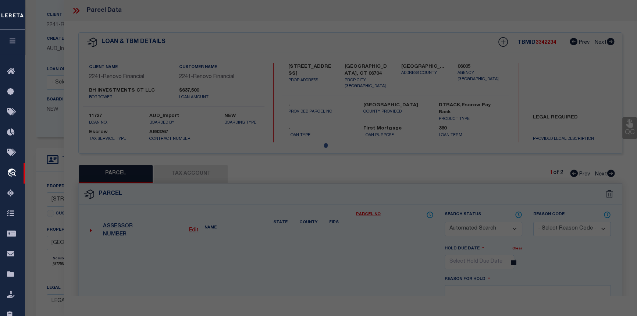
select select "CP"
type input "[PERSON_NAME] & [PERSON_NAME] SURV"
select select
type input "[STREET_ADDRESS]"
checkbox input "false"
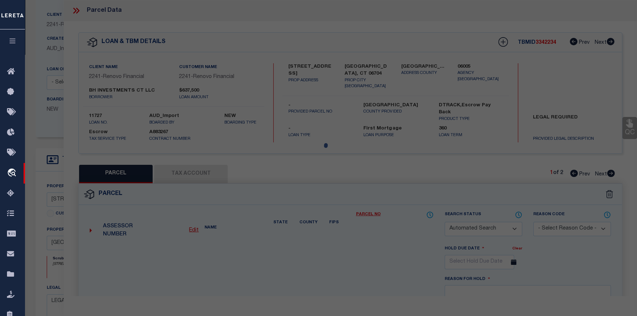
type input "CT"
type textarea "0.0900"
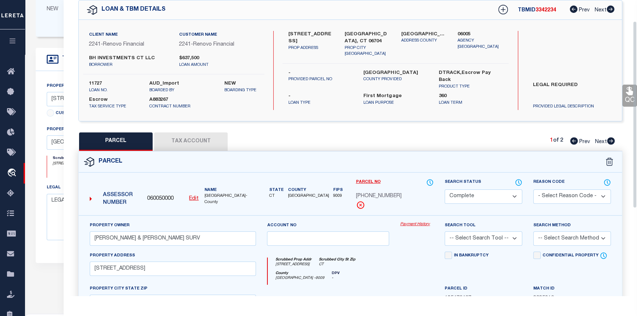
scroll to position [33, 0]
drag, startPoint x: -4, startPoint y: 101, endPoint x: -72, endPoint y: 119, distance: 70.1
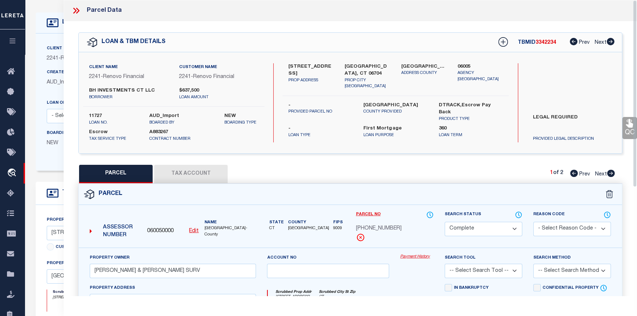
click at [72, 10] on icon at bounding box center [76, 11] width 10 height 10
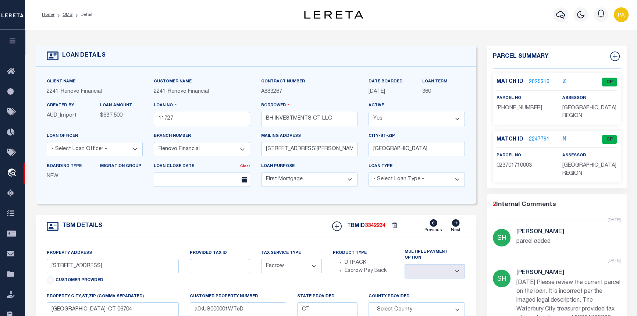
scroll to position [0, 0]
click at [541, 82] on link "2025316" at bounding box center [539, 82] width 21 height 8
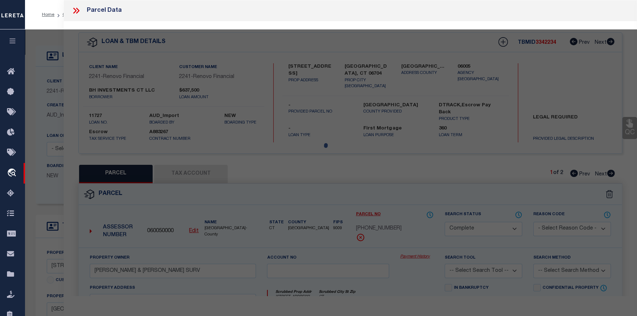
select select "AS"
checkbox input "false"
select select "CP"
type input "BOCHNER ABRAHAM & RIVAH SURV"
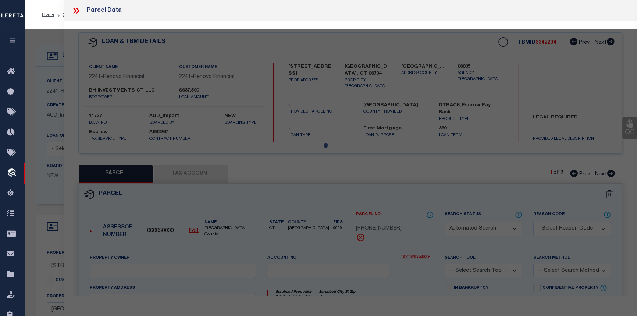
select select
type input "651 NORTH MAIN ST"
checkbox input "false"
type input "CT"
type textarea "0.0900"
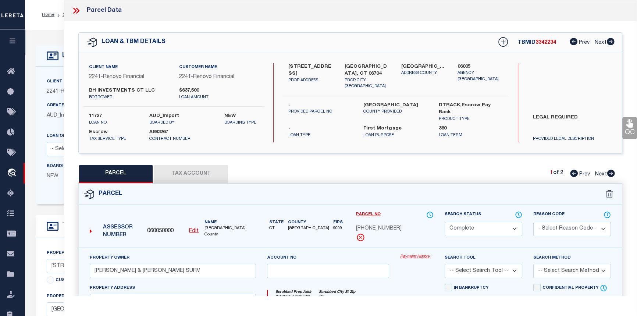
click at [609, 172] on icon at bounding box center [611, 172] width 8 height 7
select select "AS"
checkbox input "false"
select select "CP"
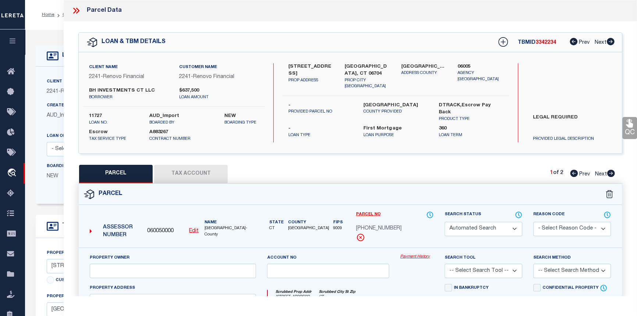
select select "099"
type input "BH INVESTMENTS CT LLC"
select select "AGW"
select select
type input "5 HILL ST"
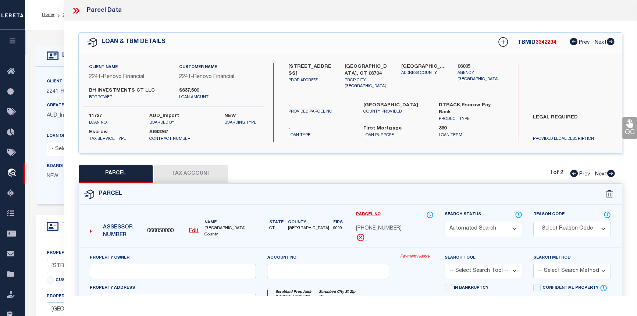
type textarea "Acres: 0.12"
type textarea "parcel added"
click at [572, 172] on icon at bounding box center [574, 172] width 8 height 7
select select "AS"
select select
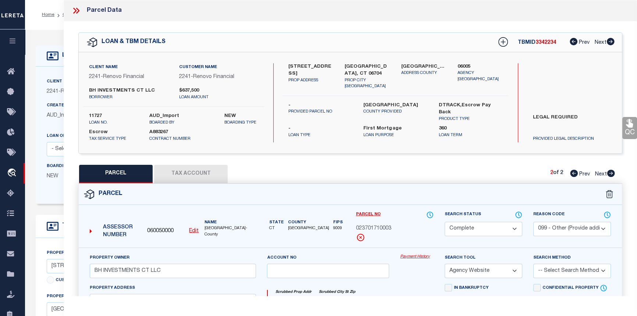
select select
checkbox input "false"
select select "CP"
type input "BOCHNER ABRAHAM & RIVAH SURV"
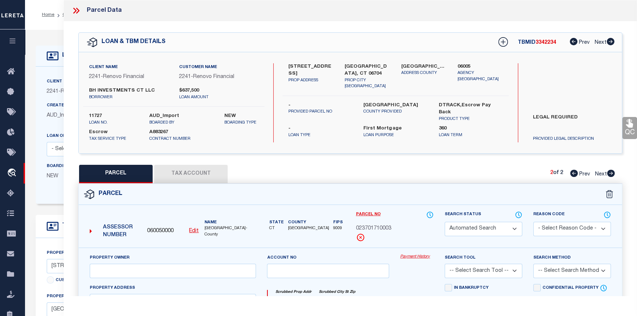
select select
type input "651 NORTH MAIN ST"
checkbox input "false"
type input "CT"
type textarea "0.0900"
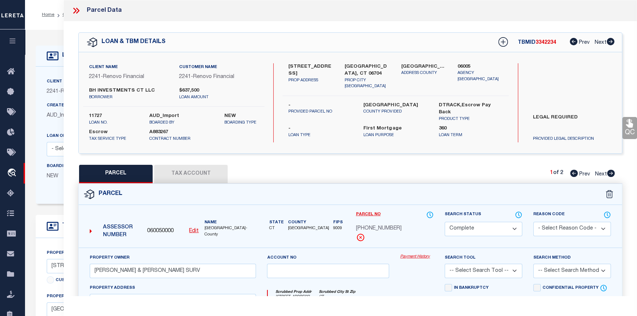
click at [76, 9] on icon at bounding box center [76, 11] width 10 height 10
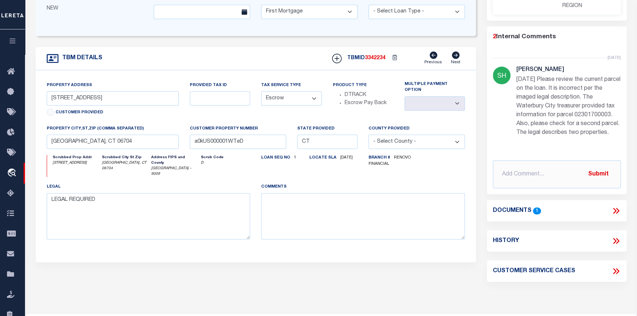
scroll to position [190, 0]
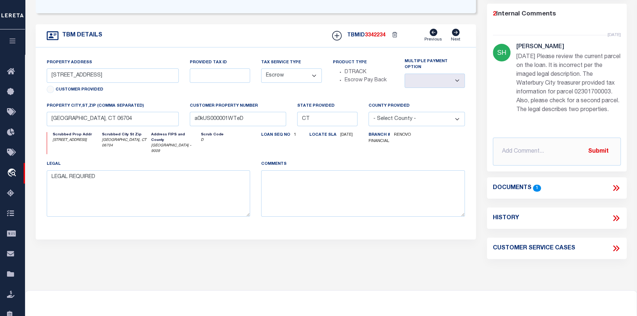
click at [612, 185] on icon at bounding box center [616, 188] width 10 height 10
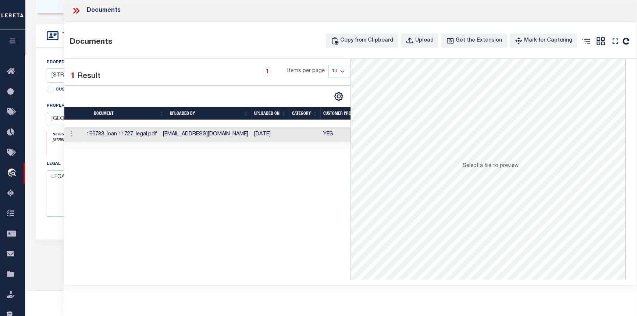
click at [154, 130] on td "166783_loan 11727_legal.pdf" at bounding box center [121, 134] width 76 height 15
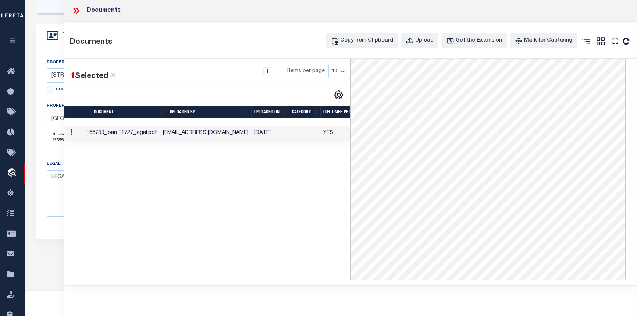
click at [78, 11] on icon at bounding box center [77, 11] width 3 height 6
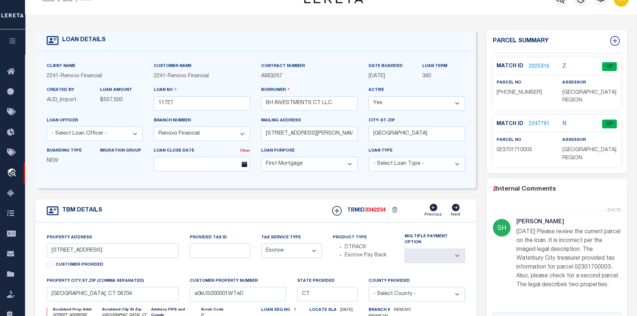
scroll to position [0, 0]
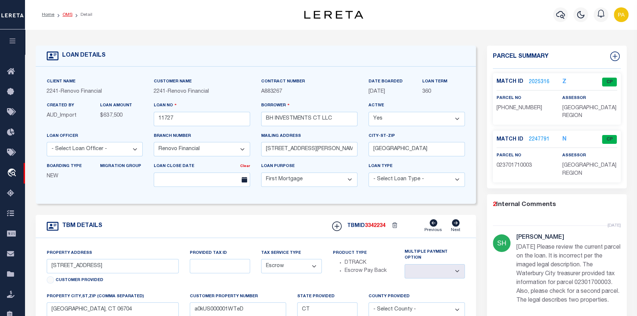
click at [66, 14] on link "OMS" at bounding box center [67, 14] width 10 height 4
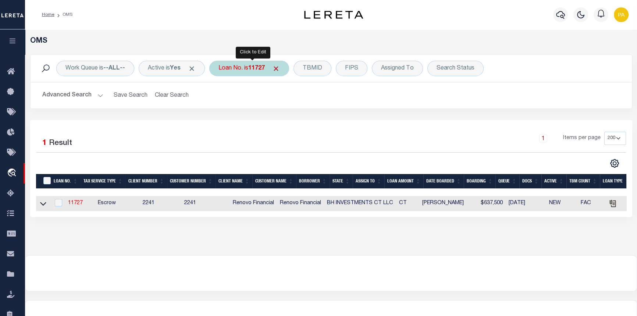
drag, startPoint x: 250, startPoint y: 68, endPoint x: 250, endPoint y: 73, distance: 4.5
click at [250, 72] on div "Loan No. is 11727" at bounding box center [249, 68] width 80 height 15
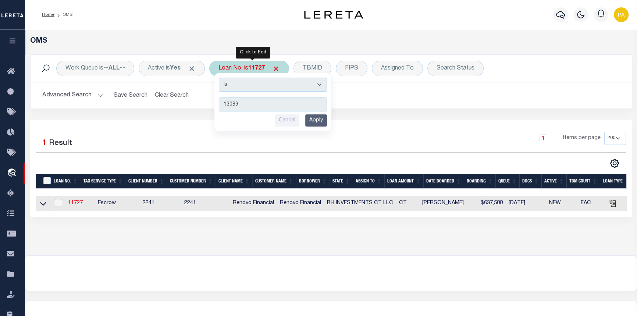
type input "130895"
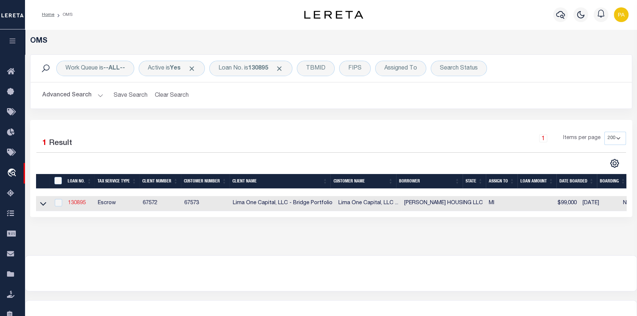
click at [79, 202] on link "130895" at bounding box center [77, 202] width 18 height 5
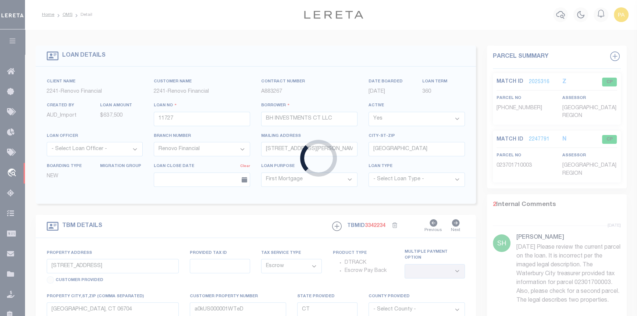
type input "130895"
type input "[PERSON_NAME] HOUSING LLC"
select select
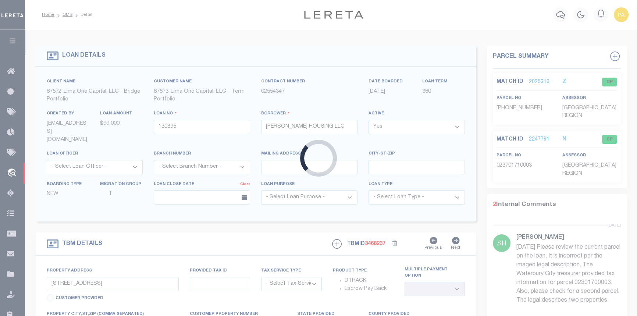
type input "[STREET_ADDRESS]"
radio input "true"
select select "Escrow"
type input "DETROIT MI 48223"
type input "130895-1"
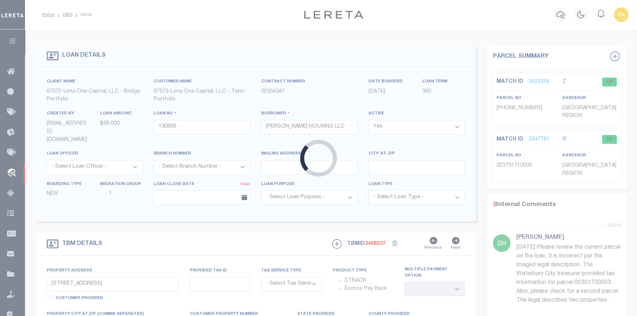
type input "MI"
type textarea "COLLECTOR: ENTITY: PARCEL: 22120633"
select select "2"
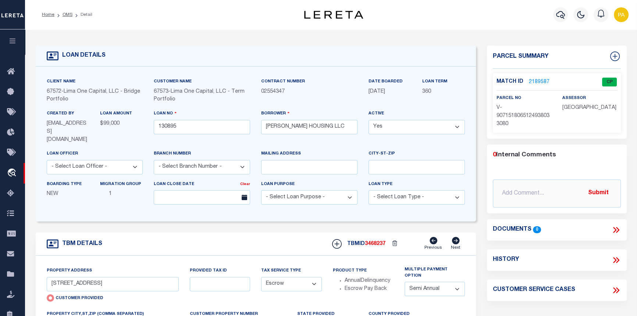
click at [533, 79] on link "2189587" at bounding box center [539, 82] width 21 height 8
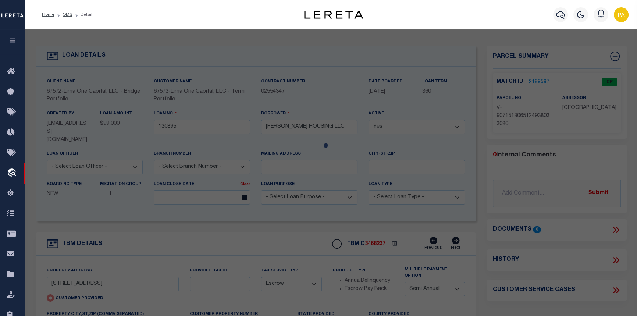
select select "AS"
checkbox input "false"
select select "CP"
type input "[STREET_ADDRESS]"
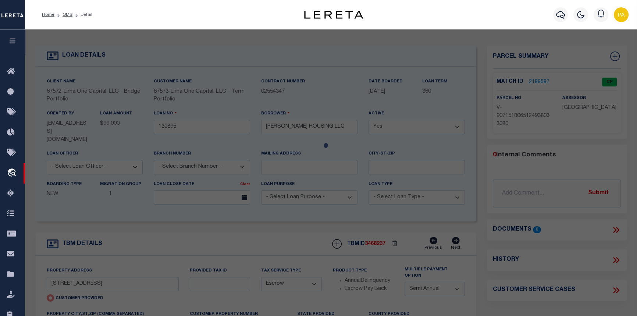
checkbox input "false"
type input "DETROIT MI 48223"
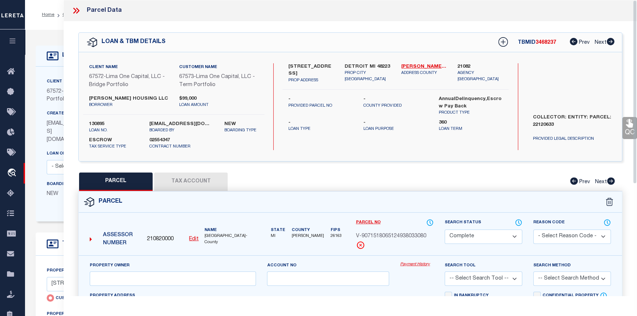
click at [414, 267] on link "Payment History" at bounding box center [416, 264] width 33 height 6
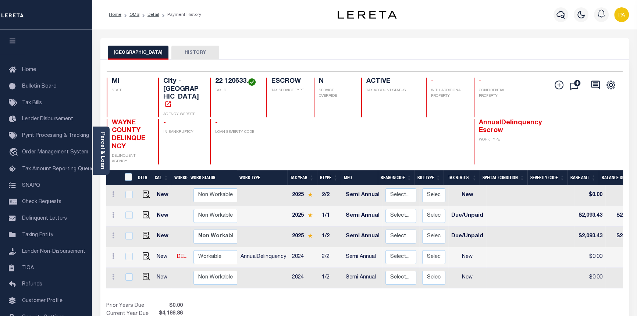
click at [392, 272] on td "Select... Payment Reversal Taxable Value Change Assessment Change Occupancy Tax…" at bounding box center [400, 278] width 37 height 21
checkbox input "true"
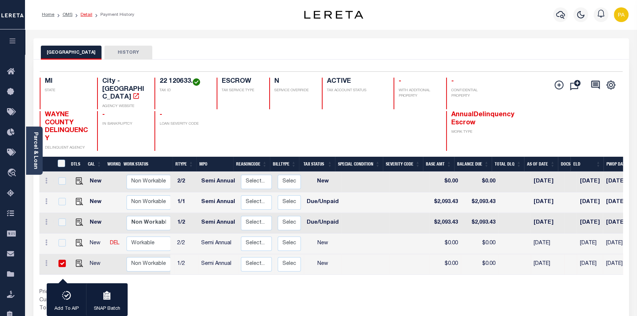
click at [85, 12] on link "Detail" at bounding box center [86, 14] width 12 height 4
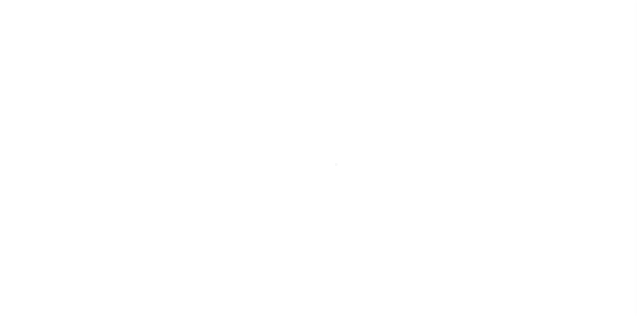
select select "Escrow"
select select "2"
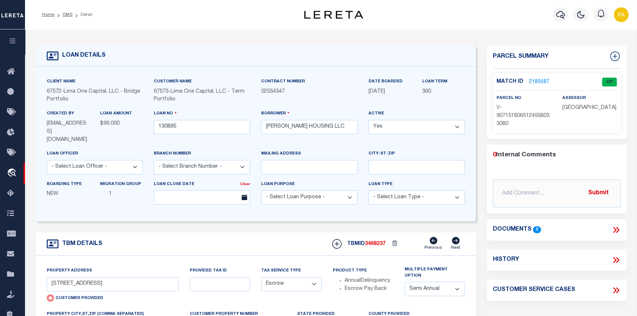
click at [529, 81] on link "2189587" at bounding box center [539, 82] width 21 height 8
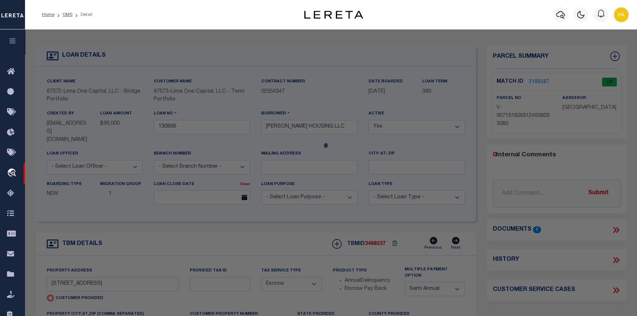
checkbox input "false"
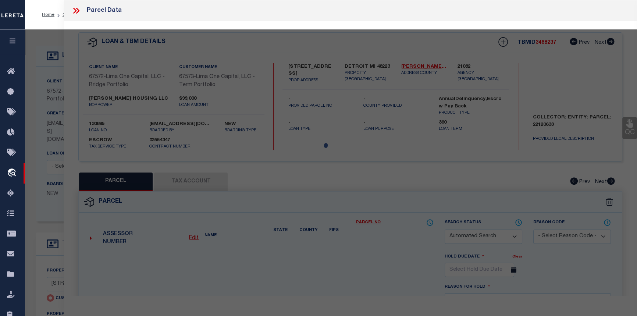
select select "CP"
type input "[STREET_ADDRESS]"
checkbox input "false"
type input "DETROIT MI 48223"
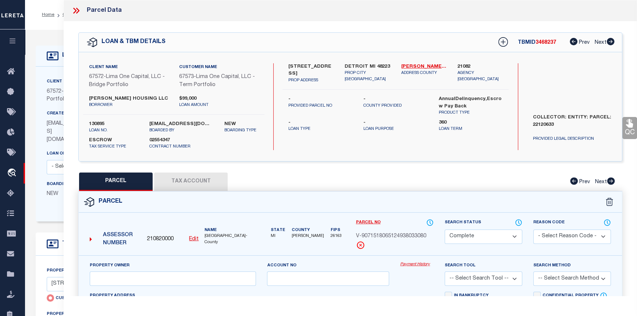
click at [413, 264] on link "Payment History" at bounding box center [416, 264] width 33 height 6
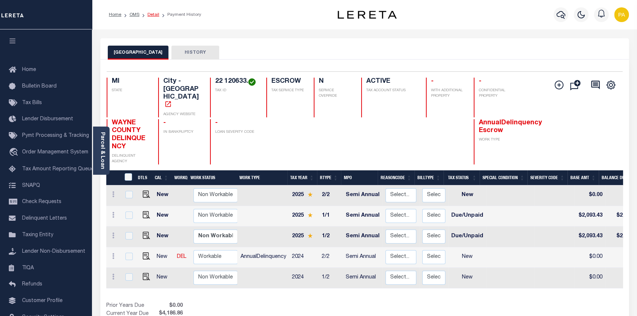
click at [154, 15] on link "Detail" at bounding box center [153, 14] width 12 height 4
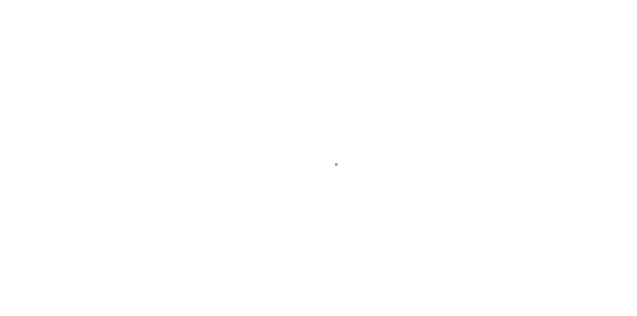
select select "Escrow"
select select "2"
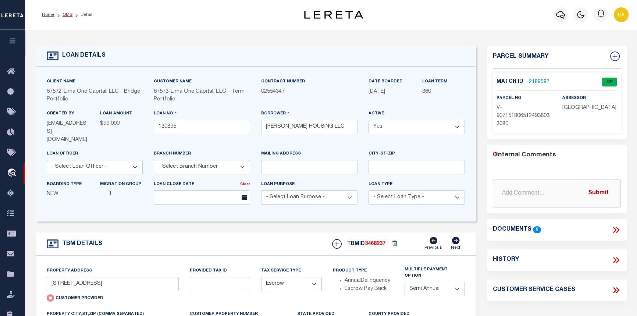
click at [66, 14] on link "OMS" at bounding box center [67, 14] width 10 height 4
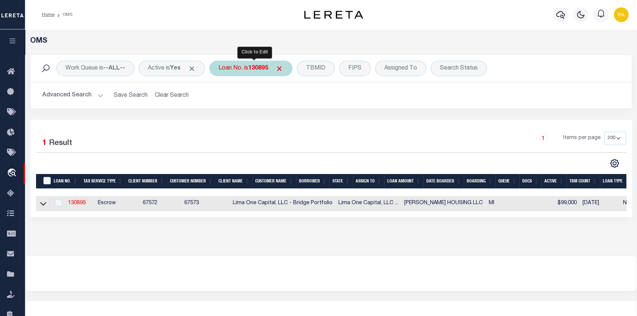
click at [260, 70] on b "130895" at bounding box center [258, 68] width 20 height 6
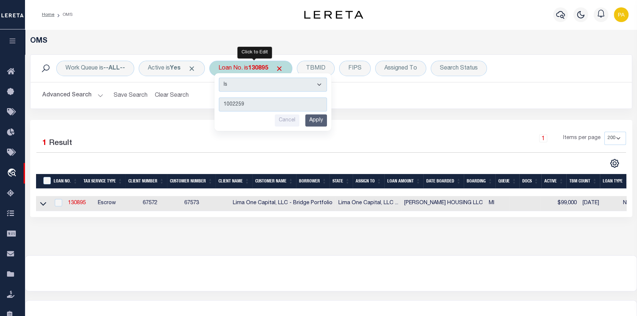
type input "10022597"
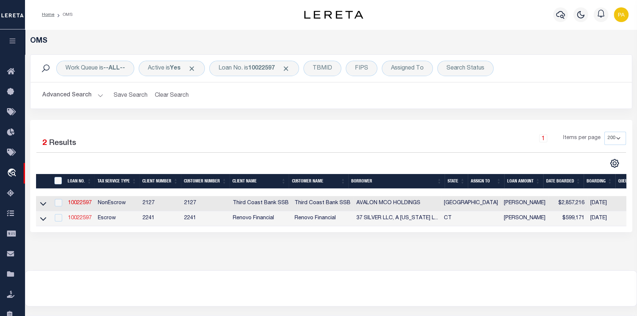
click at [72, 218] on link "10022597" at bounding box center [80, 217] width 24 height 5
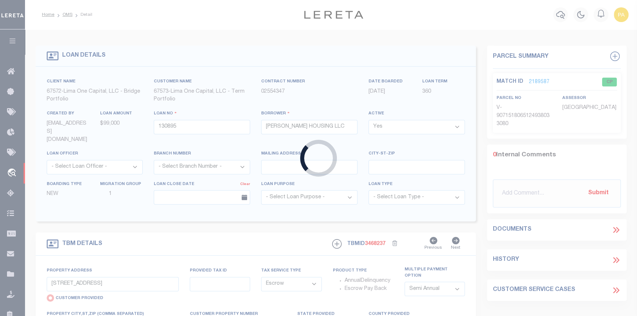
type input "10022597"
type input "37 SILVER LLC, A [US_STATE] LIMITED LIABILITY COMPANY"
select select
select select "400"
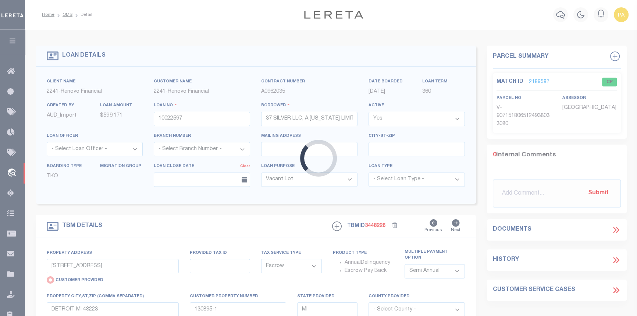
type input "[STREET_ADDRESS]"
radio input "false"
type input "WATERBURY, CT 06704"
type input "a0kUS00000Bow0r"
type input "CT"
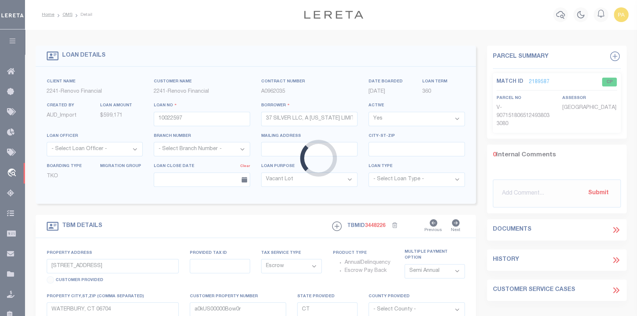
select select
select select "25067"
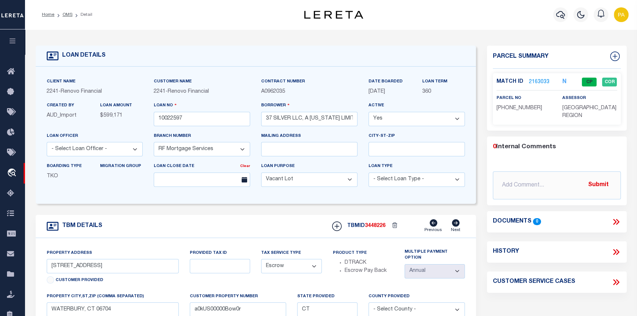
click at [536, 81] on link "2163033" at bounding box center [539, 82] width 21 height 8
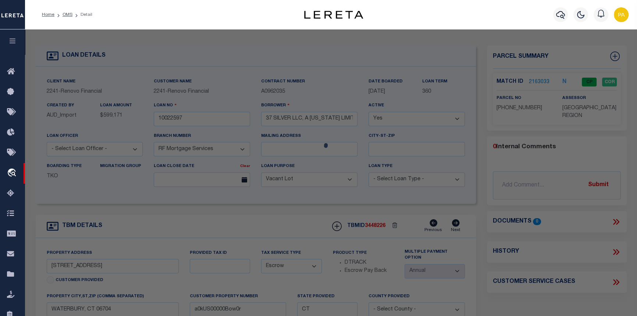
checkbox input "false"
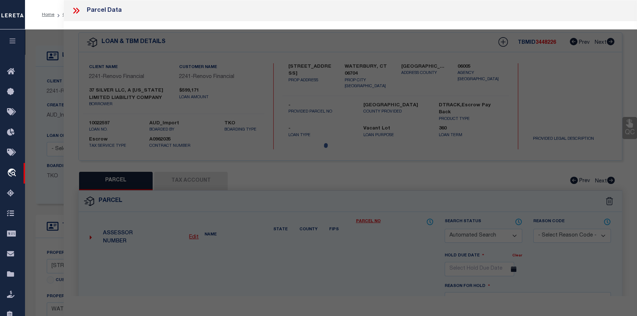
select select "CP"
type input "75 HOLDINGS LLC"
select select "AGF"
select select "ADD"
type input "132 EASTON AVE"
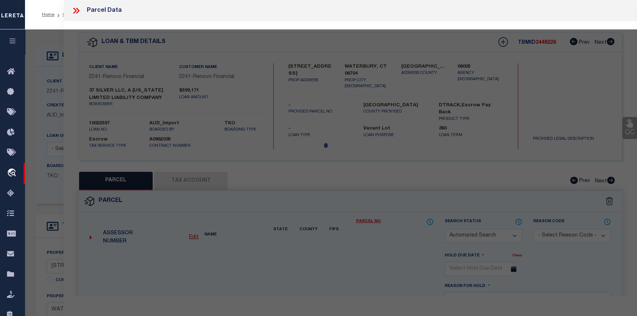
type input "WATERBURY CT 06704"
type textarea "LOT:77 BLK:186 CITY/MUNI/TWP:WATERBURY"
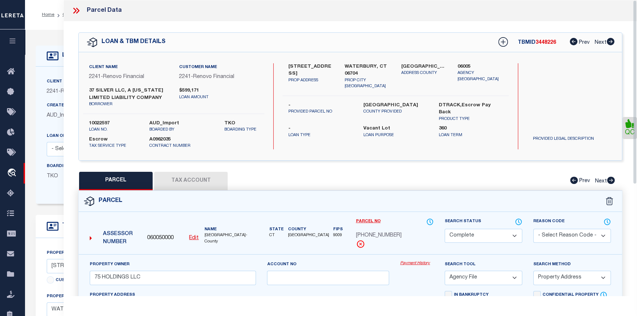
click at [419, 263] on link "Payment History" at bounding box center [416, 263] width 33 height 6
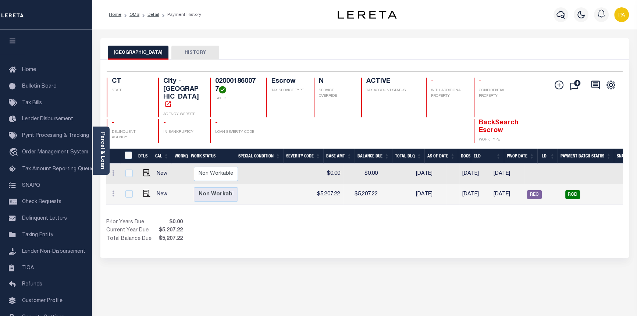
scroll to position [0, 226]
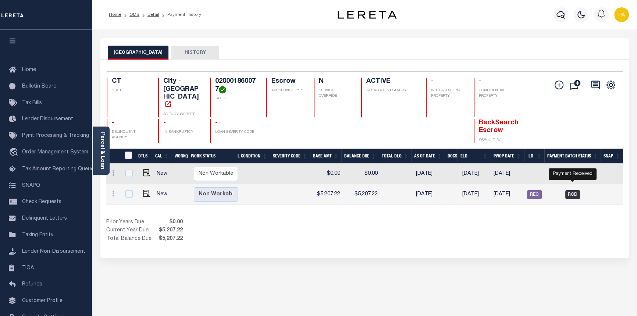
click at [573, 190] on span "RCD" at bounding box center [572, 194] width 15 height 9
checkbox input "true"
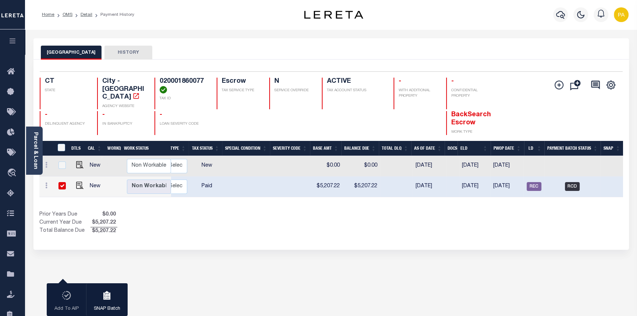
scroll to position [0, 159]
drag, startPoint x: 161, startPoint y: 77, endPoint x: 203, endPoint y: 78, distance: 41.5
click at [203, 78] on h4 "020001860077" at bounding box center [184, 86] width 48 height 16
click at [205, 84] on h4 "020001860077" at bounding box center [184, 86] width 48 height 16
click at [206, 80] on h4 "020001860077" at bounding box center [184, 86] width 48 height 16
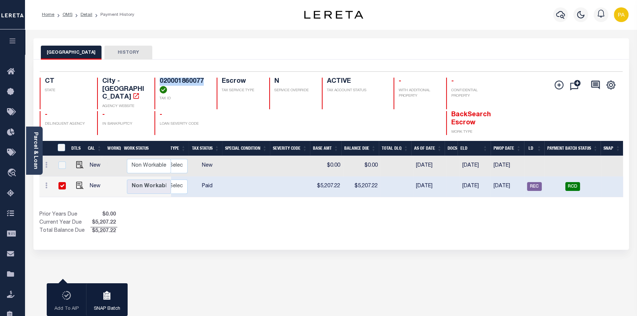
drag, startPoint x: 159, startPoint y: 84, endPoint x: 204, endPoint y: 80, distance: 45.0
click at [204, 80] on h4 "020001860077" at bounding box center [184, 86] width 48 height 16
copy h4 "020001860077"
click at [66, 15] on link "OMS" at bounding box center [67, 14] width 10 height 4
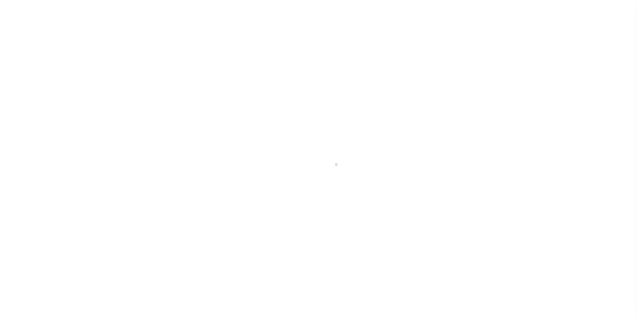
select select "RCD"
select select "CHK"
select select "[PERSON_NAME]"
select select "FDX"
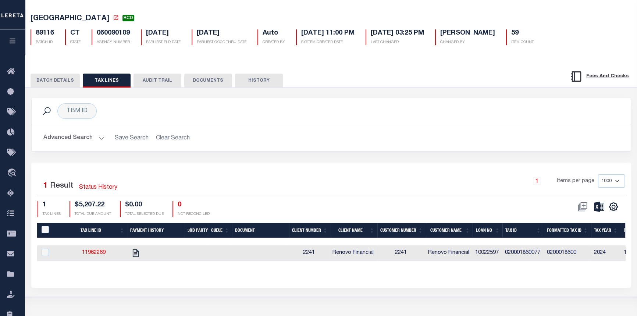
scroll to position [33, 0]
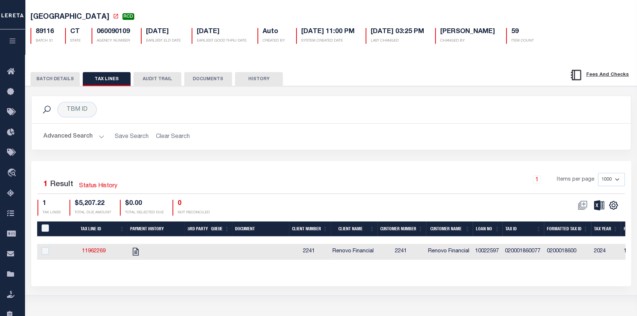
click at [48, 78] on button "BATCH DETAILS" at bounding box center [55, 79] width 49 height 14
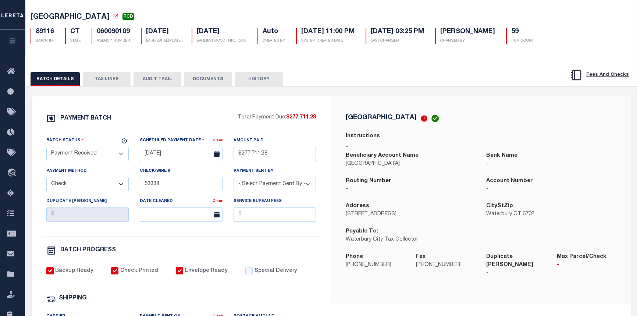
click at [103, 79] on button "TAX LINES" at bounding box center [107, 79] width 48 height 14
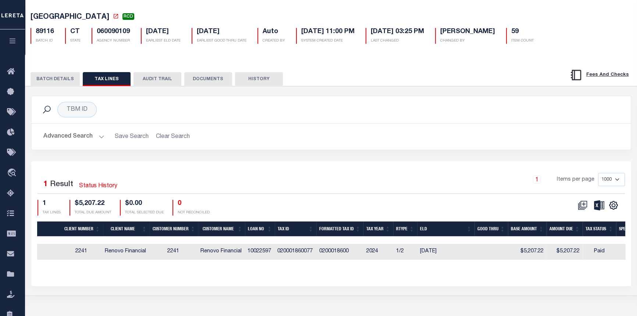
scroll to position [0, 243]
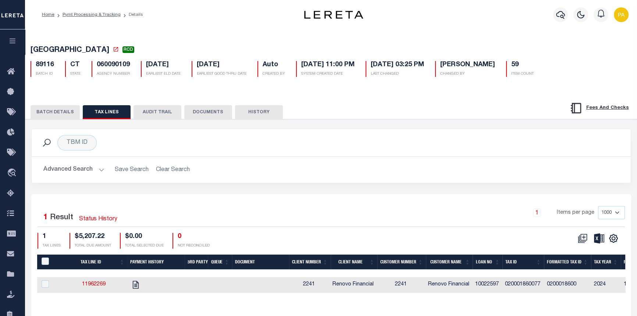
click at [46, 113] on button "BATCH DETAILS" at bounding box center [55, 112] width 49 height 14
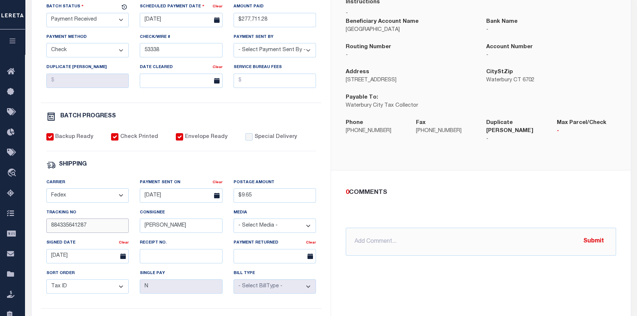
drag, startPoint x: 89, startPoint y: 227, endPoint x: 50, endPoint y: 228, distance: 38.6
click at [50, 228] on input "884335641287" at bounding box center [87, 225] width 83 height 14
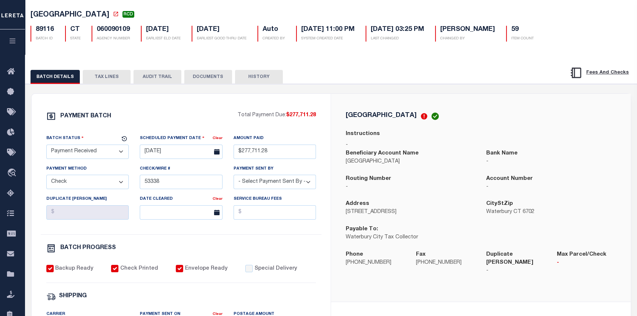
scroll to position [0, 0]
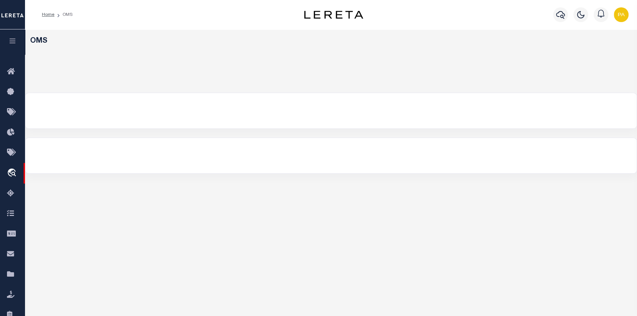
select select "200"
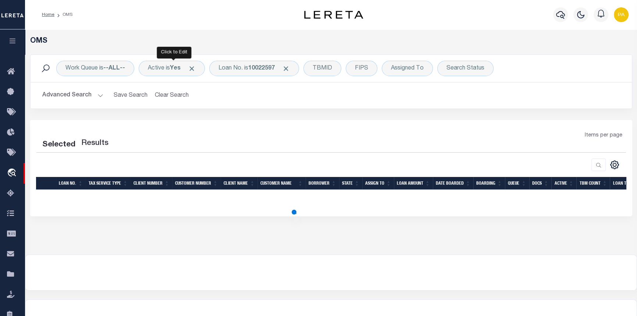
select select "200"
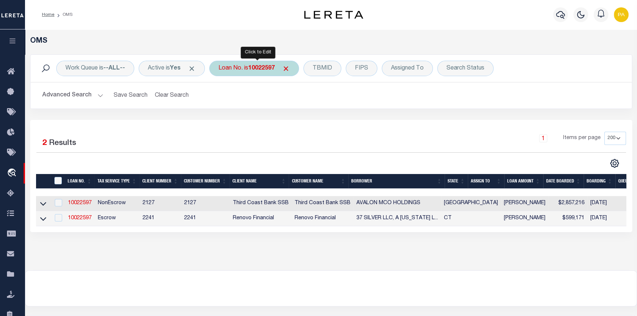
click at [265, 67] on b "10022597" at bounding box center [261, 68] width 26 height 6
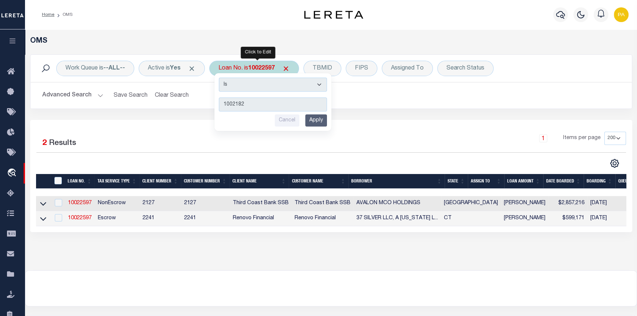
type input "10021822"
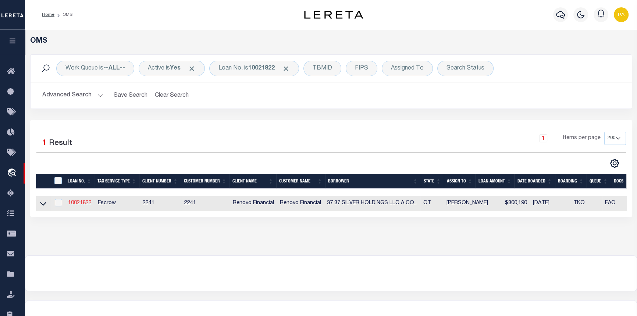
click at [80, 204] on link "10021822" at bounding box center [80, 202] width 24 height 5
type input "10021822"
type input "37 37 SILVER HOLDINGS LLC A [US_STATE] LIMITED LIABILITY"
select select
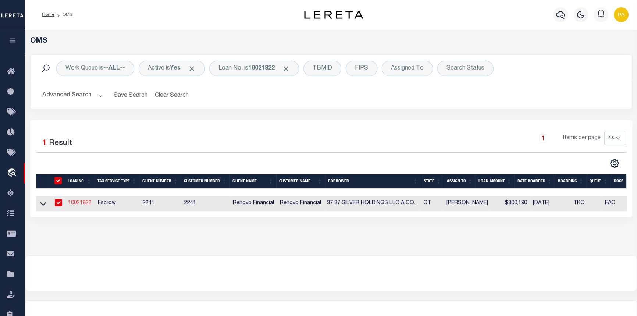
type input "[STREET_ADDRESS]"
type input "[GEOGRAPHIC_DATA]"
select select "10"
select select "Escrow"
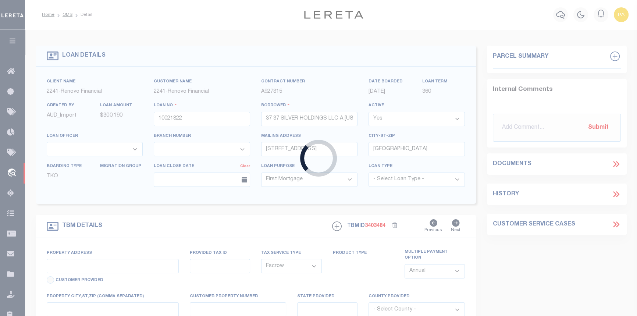
type input "[STREET_ADDRESS]"
type input "034800930043 0000000000"
type input "[GEOGRAPHIC_DATA], CT 06705"
type input "a0kUS000007epz6"
type input "CT"
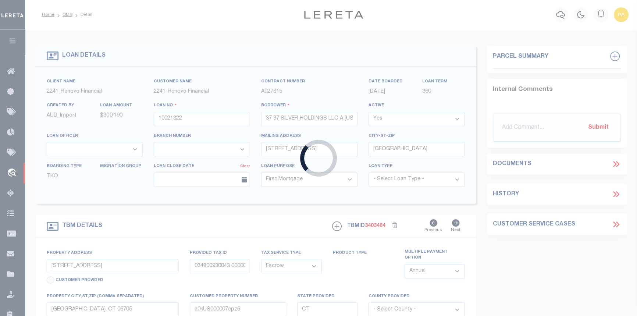
select select
type textarea "Liability Limited to Customer Provided Parcel"
select select "25067"
select select
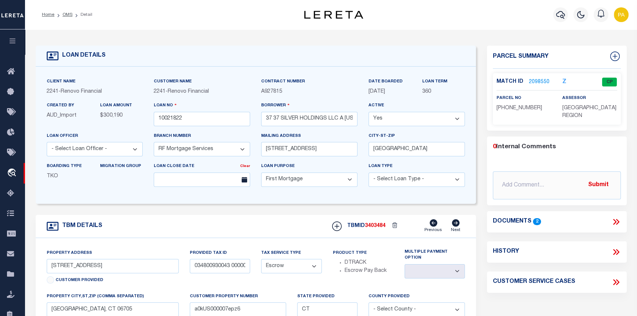
click at [536, 79] on link "2098550" at bounding box center [539, 82] width 21 height 8
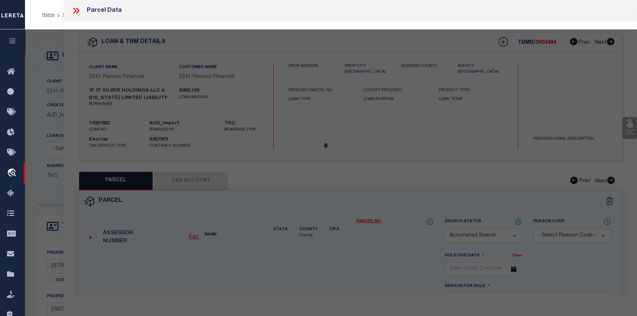
checkbox input "false"
select select "CP"
type input "37 SILVER HOLDINGS LLC"
select select "AGW"
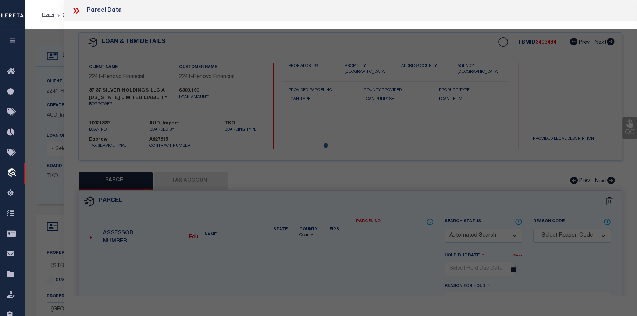
select select
type input "37 SILVER ST"
checkbox input "false"
type input "Waterbury, CT 06705"
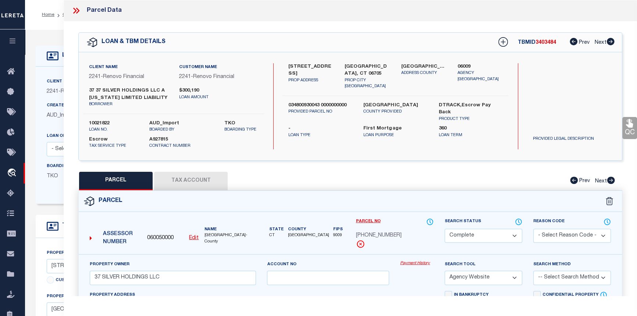
click at [417, 266] on link "Payment History" at bounding box center [416, 263] width 33 height 6
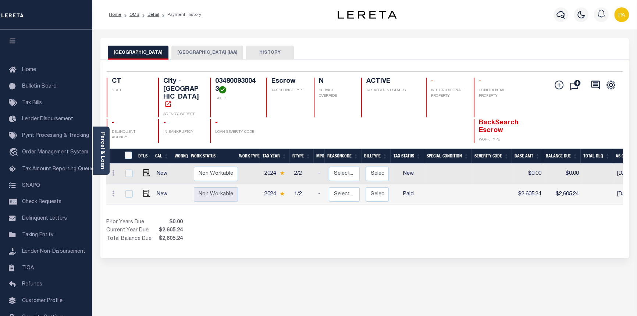
scroll to position [0, 201]
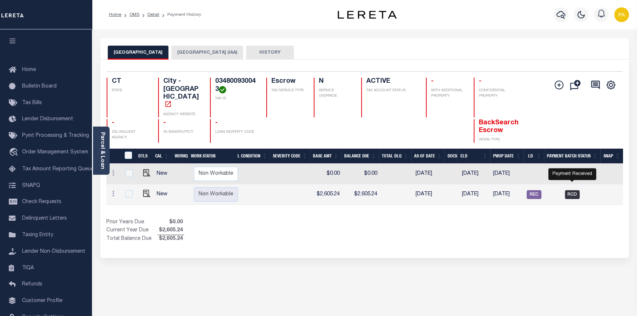
click at [573, 190] on span "RCD" at bounding box center [572, 194] width 15 height 9
checkbox input "true"
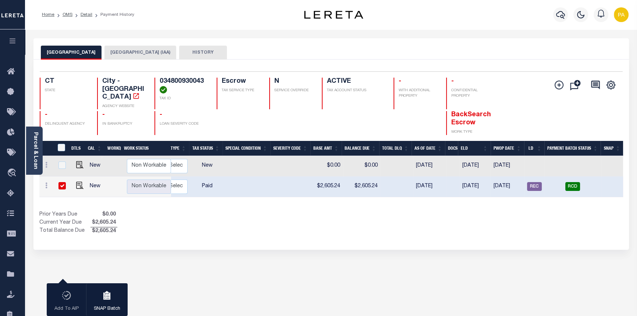
scroll to position [0, 134]
click at [80, 12] on link "Detail" at bounding box center [86, 14] width 12 height 4
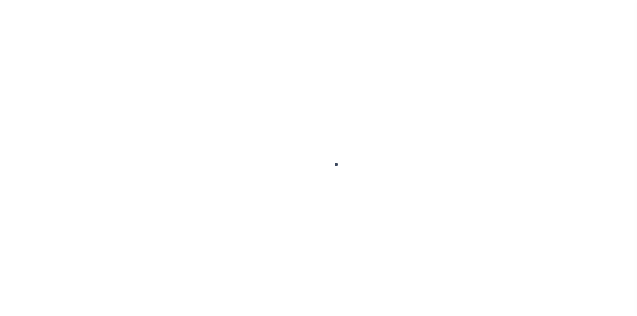
select select "RCD"
select select "CHK"
select select "[PERSON_NAME]"
select select "FDX"
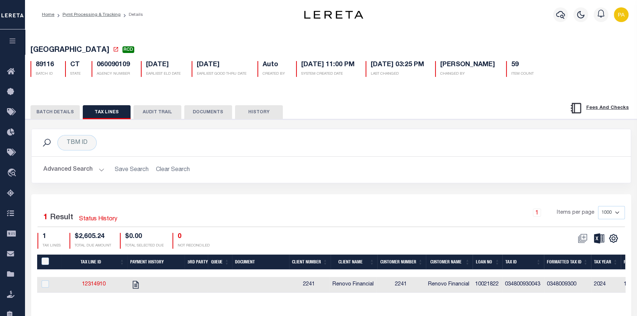
click at [64, 111] on button "BATCH DETAILS" at bounding box center [55, 112] width 49 height 14
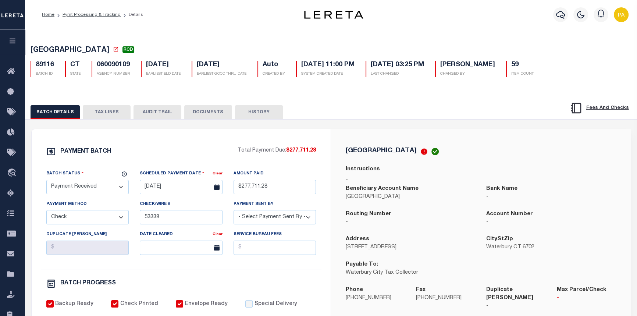
click at [106, 113] on button "TAX LINES" at bounding box center [107, 112] width 48 height 14
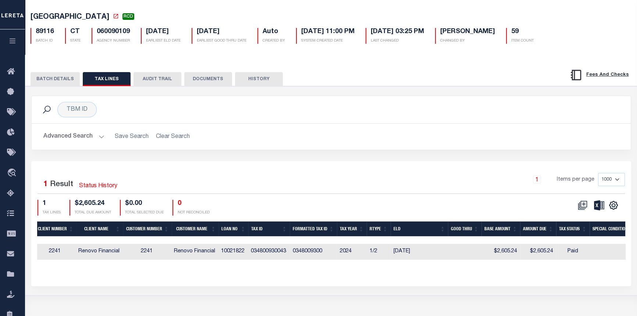
scroll to position [0, 277]
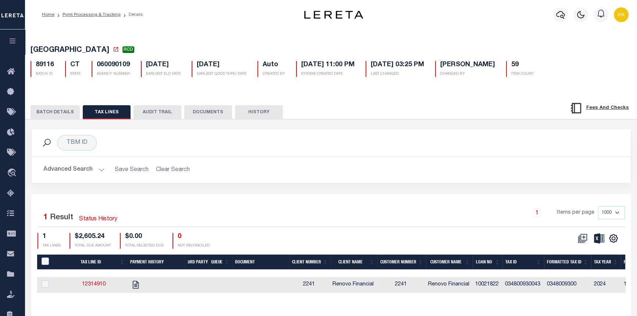
click at [48, 111] on button "BATCH DETAILS" at bounding box center [55, 112] width 49 height 14
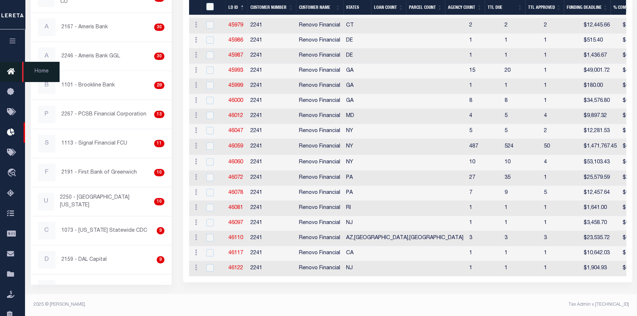
scroll to position [301, 0]
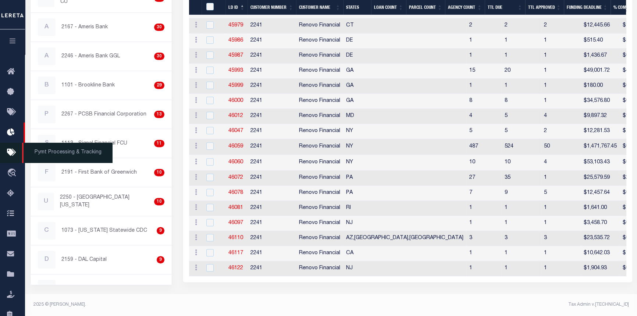
click at [42, 151] on span "Pymt Processing & Tracking" at bounding box center [67, 153] width 90 height 20
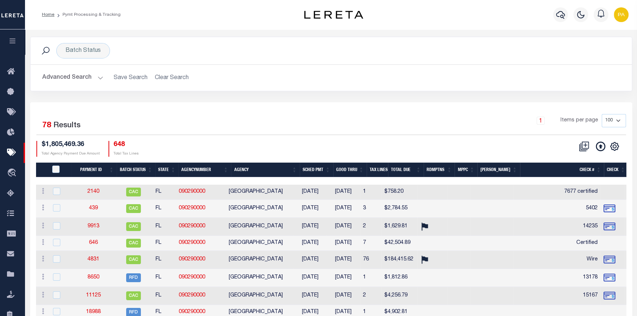
click at [97, 76] on button "Advanced Search" at bounding box center [72, 78] width 61 height 14
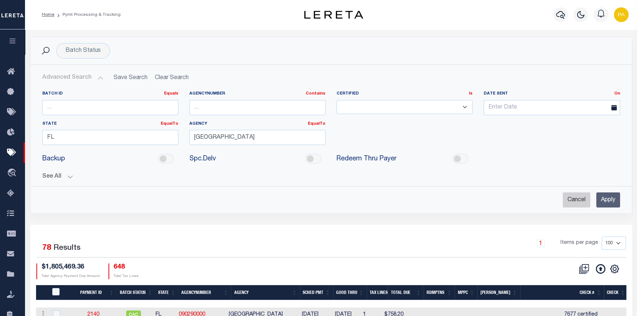
click at [570, 199] on input "Cancel" at bounding box center [576, 199] width 28 height 15
checkbox input "true"
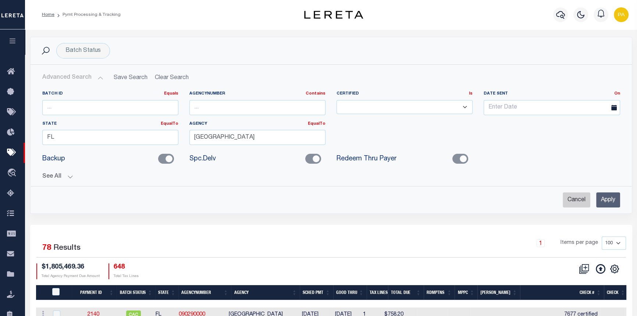
checkbox input "true"
checkbox input "false"
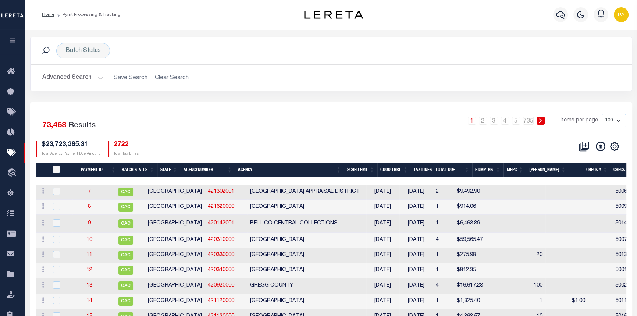
click at [99, 80] on button "Advanced Search" at bounding box center [72, 78] width 61 height 14
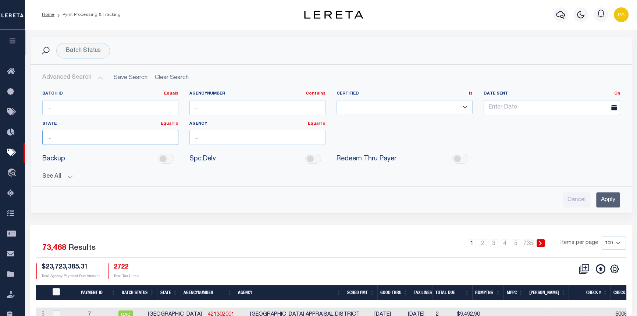
click at [88, 134] on input "text" at bounding box center [110, 137] width 136 height 15
click at [59, 147] on div "CT" at bounding box center [109, 151] width 135 height 12
type input "CT"
click at [209, 123] on label "Agency EqualTo Equals" at bounding box center [257, 124] width 136 height 6
click at [214, 133] on input "text" at bounding box center [257, 137] width 136 height 15
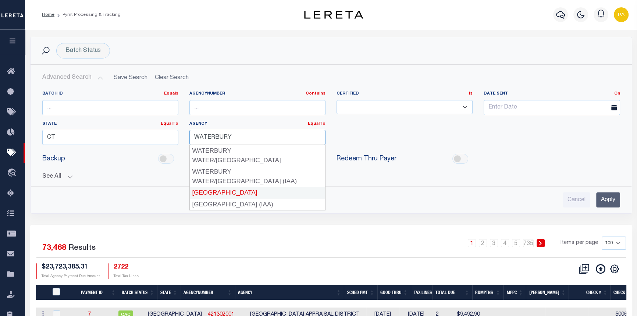
click at [222, 187] on div "[GEOGRAPHIC_DATA]" at bounding box center [257, 193] width 135 height 12
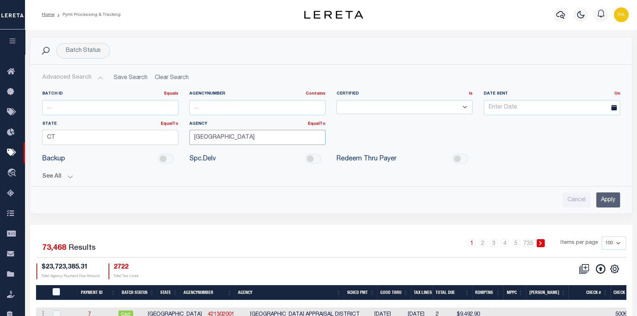
type input "WATERBURY CITY"
click at [604, 197] on input "Apply" at bounding box center [608, 199] width 24 height 15
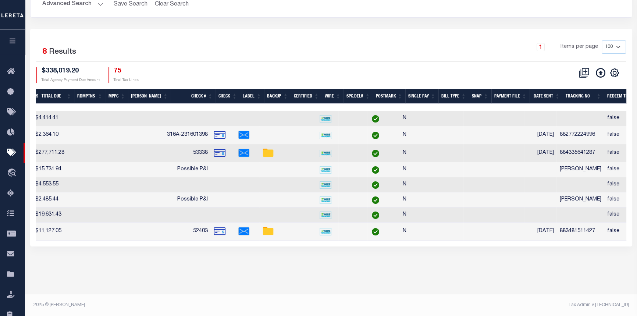
scroll to position [0, 138]
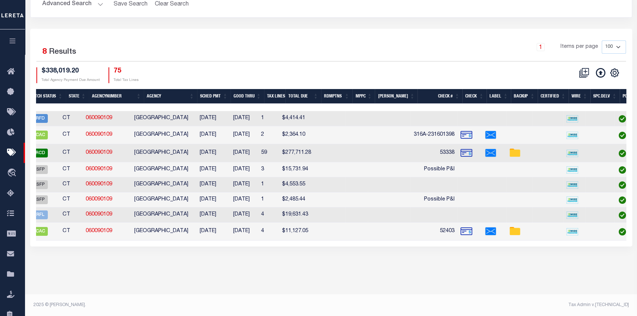
click at [520, 152] on img at bounding box center [515, 153] width 12 height 12
checkbox input "true"
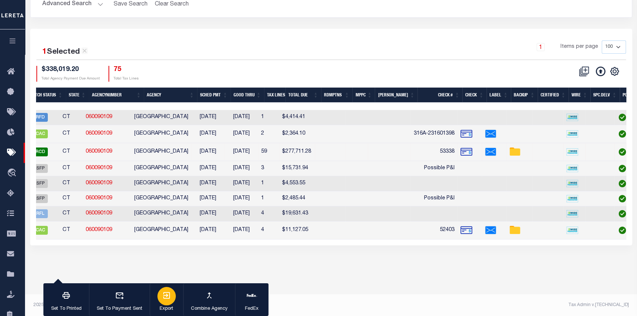
click at [159, 300] on div "button" at bounding box center [166, 296] width 18 height 18
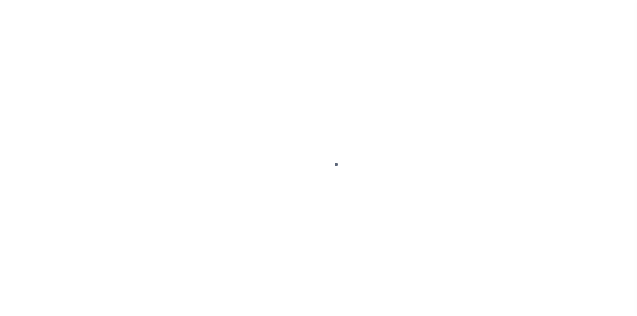
select select "25067"
select select "10"
select select "Escrow"
select select
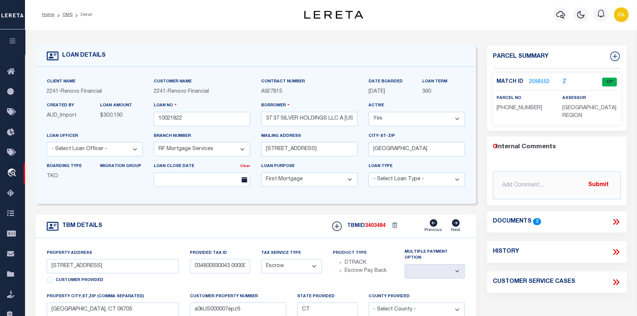
click at [538, 82] on link "2098550" at bounding box center [539, 82] width 21 height 8
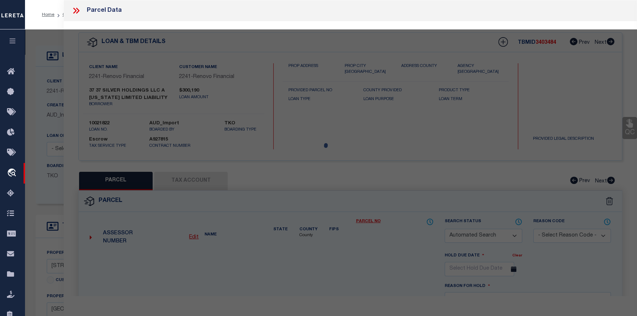
checkbox input "false"
select select "CP"
type input "37 SILVER HOLDINGS LLC"
select select "AGW"
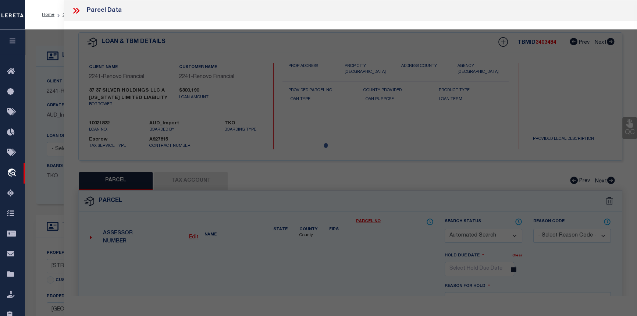
select select
type input "37 SILVER ST"
checkbox input "false"
type input "[GEOGRAPHIC_DATA], CT 06705"
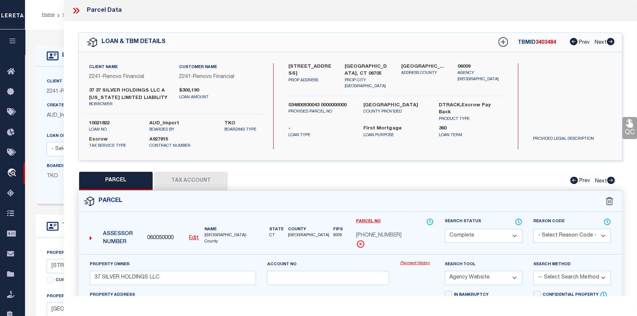
click at [416, 266] on link "Payment History" at bounding box center [416, 263] width 33 height 6
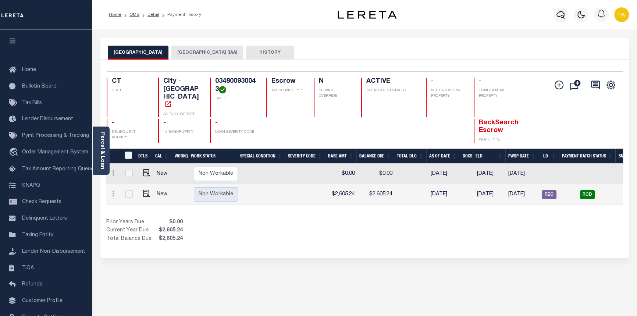
scroll to position [0, 201]
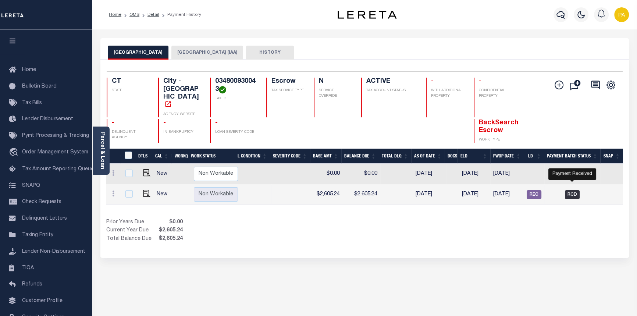
click at [570, 190] on span "RCD" at bounding box center [572, 194] width 15 height 9
checkbox input "true"
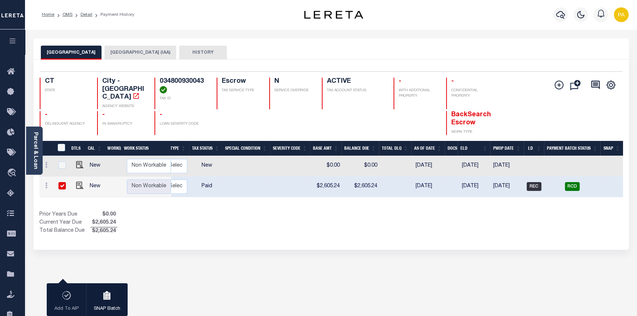
scroll to position [0, 134]
click at [67, 15] on link "OMS" at bounding box center [67, 14] width 10 height 4
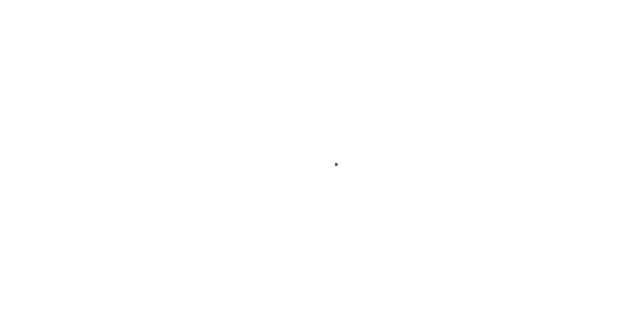
select select "RCD"
select select "CHK"
select select "Little, Audria"
select select "FDX"
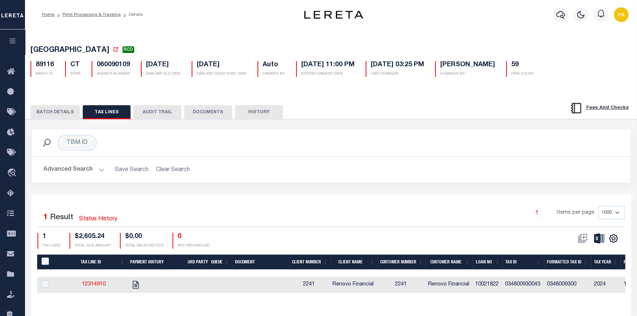
click at [49, 118] on button "BATCH DETAILS" at bounding box center [55, 112] width 49 height 14
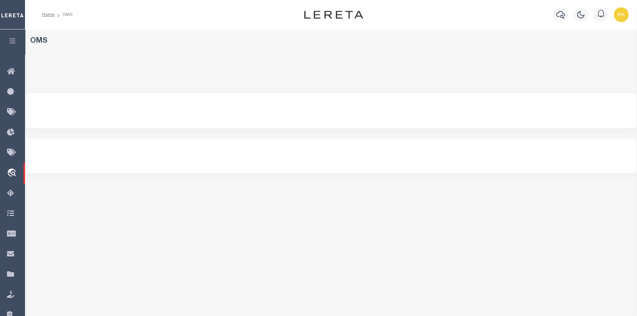
select select "200"
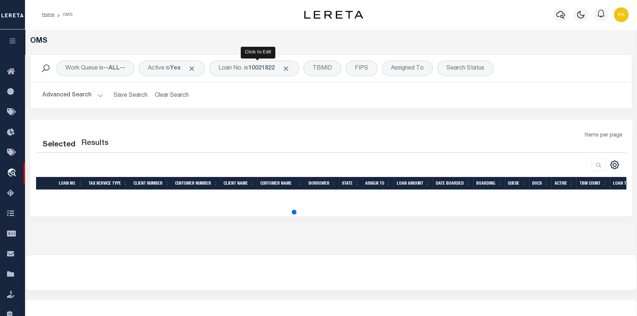
select select "200"
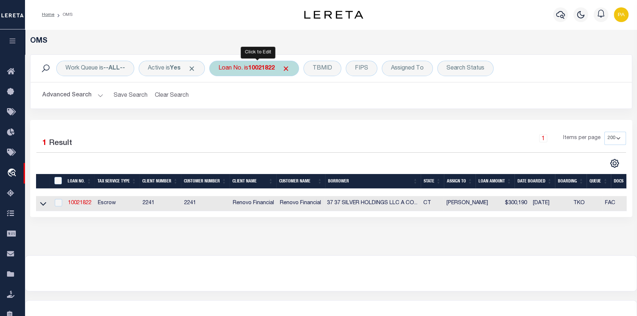
click at [261, 68] on b "10021822" at bounding box center [261, 68] width 26 height 6
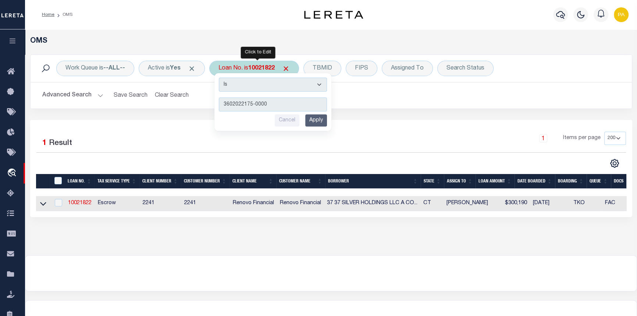
type input "3602022175-00001"
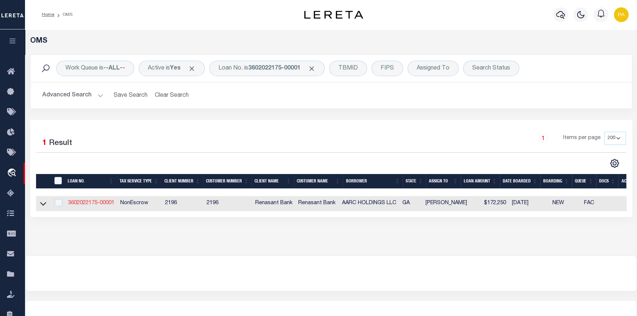
click at [76, 201] on link "3602022175-00001" at bounding box center [91, 202] width 46 height 5
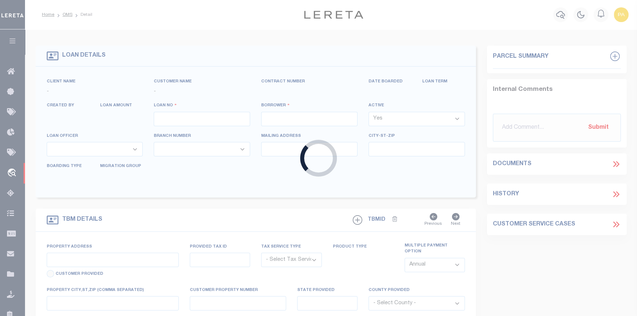
type input "3602022175-00001"
type input "AARC HOLDINGS LLC"
select select
select select "NonEscrow"
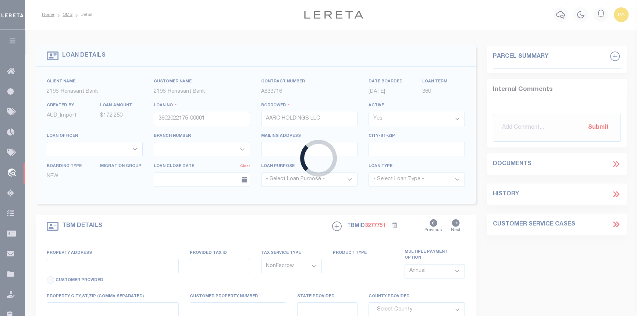
type input "[STREET_ADDRESS]"
select select
type input "COLUMBUS GA 31909-4904"
type input "GA"
select select
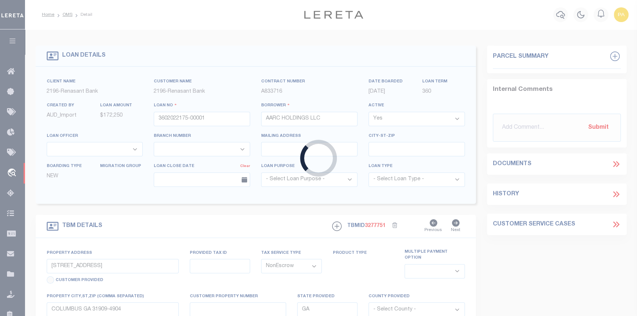
select select "5133"
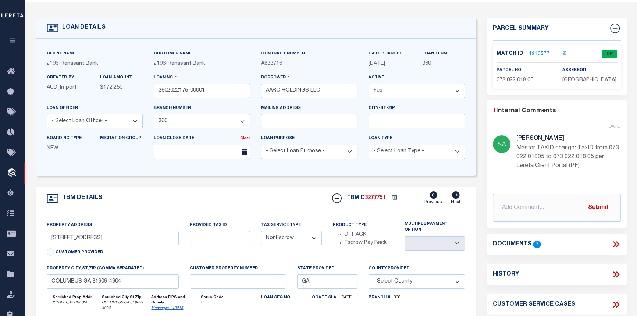
scroll to position [33, 0]
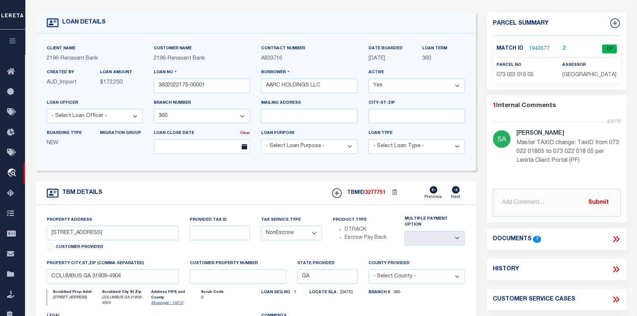
click at [540, 47] on link "1940577" at bounding box center [539, 49] width 21 height 8
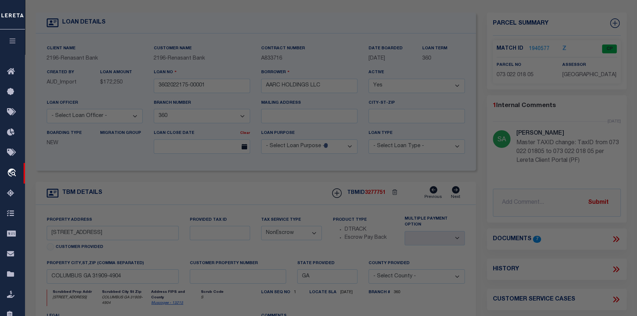
checkbox input "false"
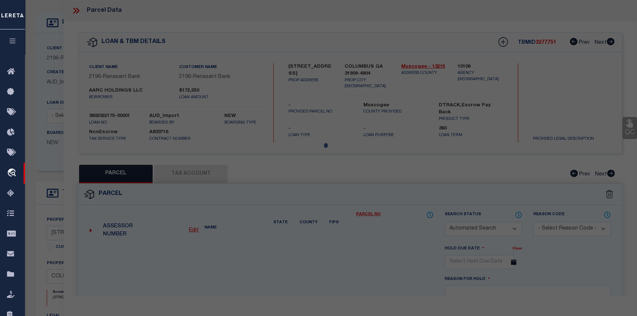
select select "CP"
type input "AARC HOLDINGS LLC"
select select
type input "8082 VETERANS PKY Unit 00005"
checkbox input "false"
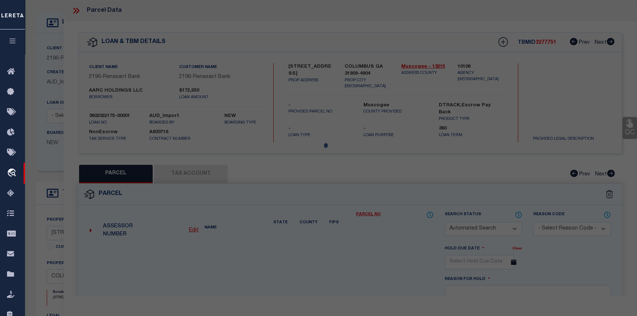
type input "COLUMBUS GA 31909"
type textarea "UT 5 SPRINGCREEK VILLAGE CONDOMINIUM"
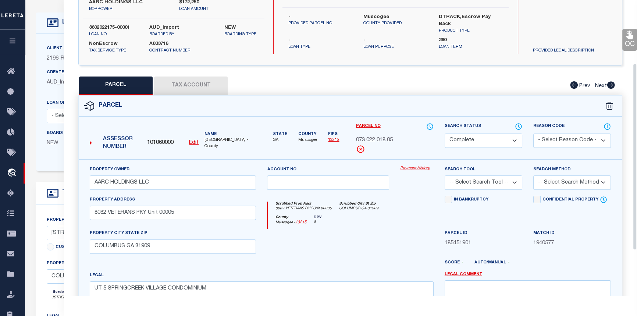
scroll to position [100, 0]
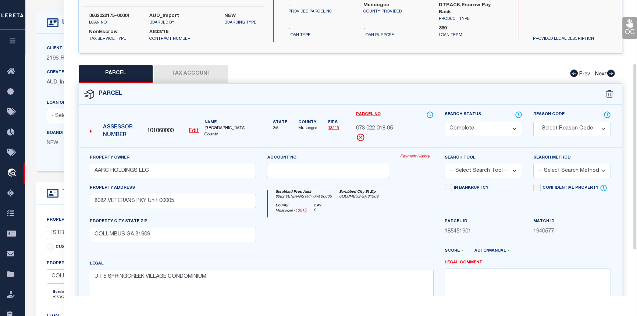
click at [415, 154] on link "Payment History" at bounding box center [416, 157] width 33 height 6
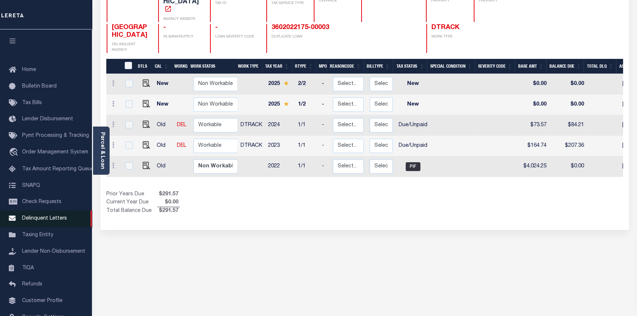
scroll to position [100, 0]
